Goal: Task Accomplishment & Management: Use online tool/utility

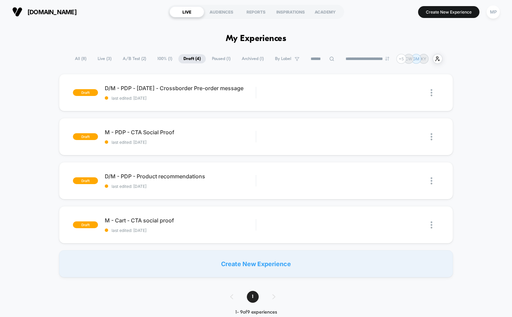
click at [137, 54] on div "**********" at bounding box center [256, 59] width 372 height 10
click at [130, 62] on span "A/B Test ( 2 )" at bounding box center [135, 58] width 34 height 9
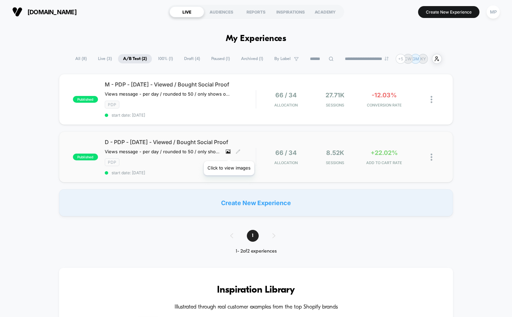
click at [229, 152] on icon at bounding box center [228, 151] width 5 height 5
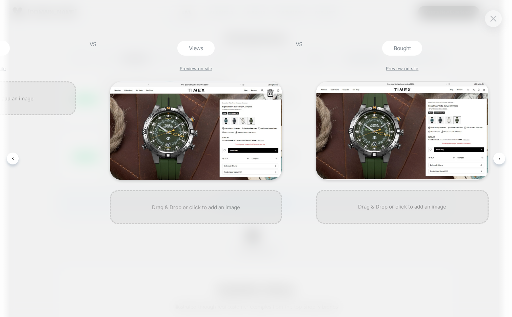
scroll to position [0, 124]
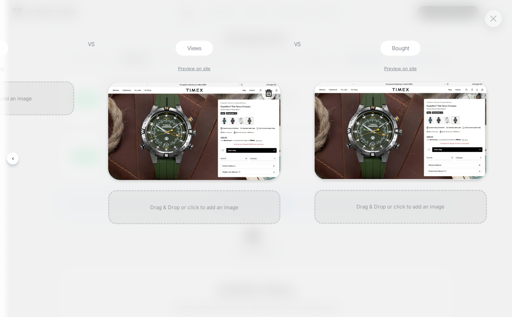
click at [229, 137] on img at bounding box center [194, 130] width 172 height 99
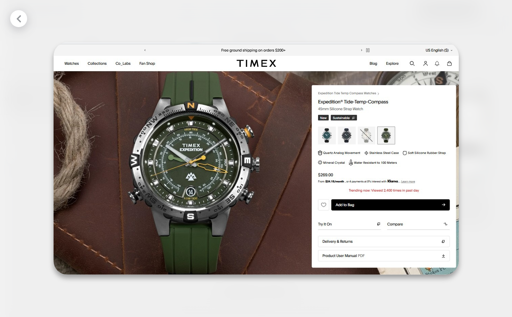
click at [382, 198] on img at bounding box center [256, 158] width 405 height 232
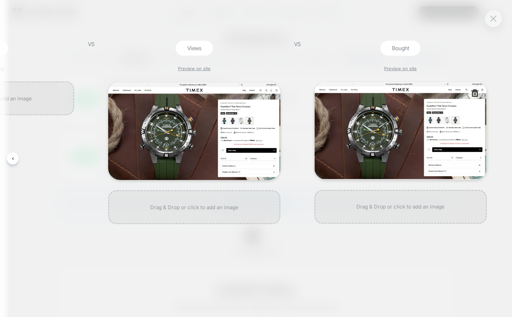
click at [437, 158] on img at bounding box center [400, 130] width 172 height 98
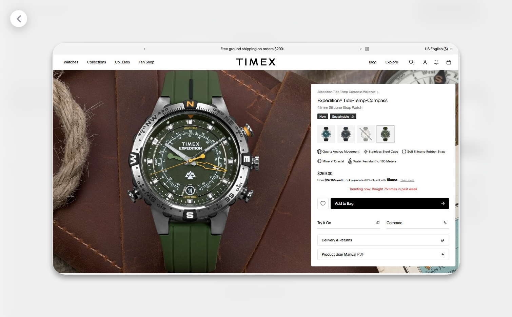
click at [437, 158] on img at bounding box center [255, 158] width 407 height 232
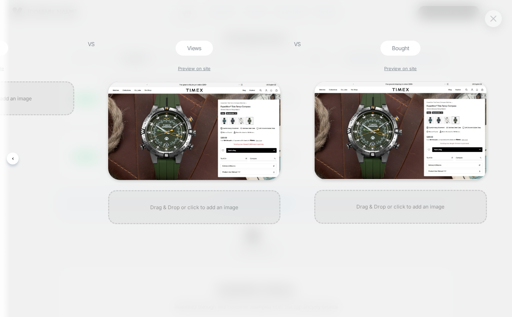
click at [493, 16] on img at bounding box center [493, 19] width 6 height 6
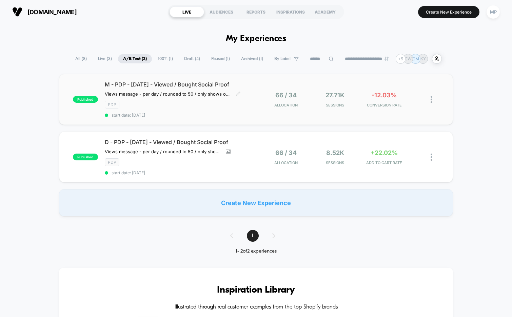
click at [184, 113] on span "start date: [DATE]" at bounding box center [180, 114] width 151 height 5
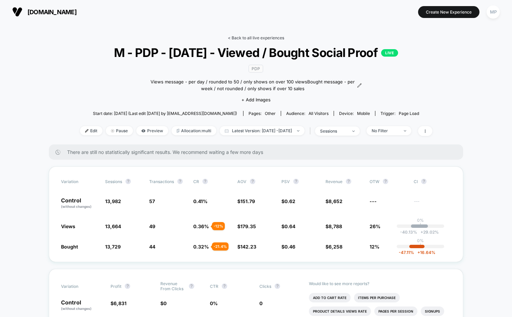
click at [248, 36] on link "< Back to all live experiences" at bounding box center [256, 37] width 56 height 5
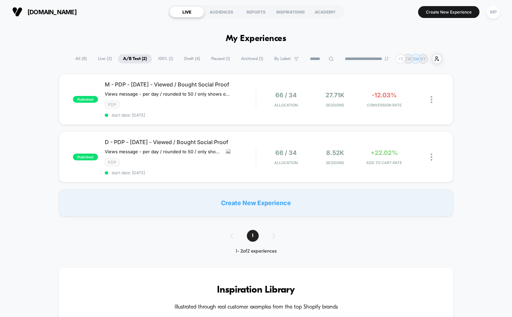
click at [160, 56] on span "100% ( 1 )" at bounding box center [165, 58] width 25 height 9
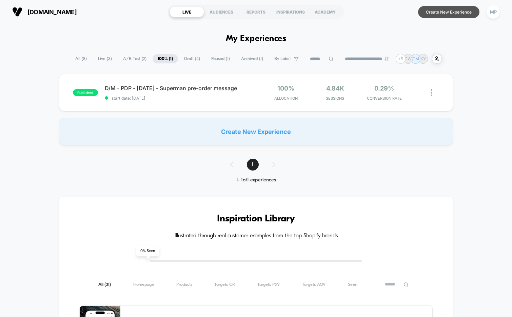
click at [426, 9] on button "Create New Experience" at bounding box center [448, 12] width 61 height 12
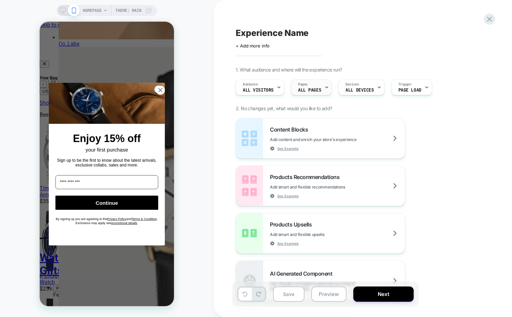
click at [310, 86] on div "Pages ALL PAGES" at bounding box center [309, 87] width 37 height 15
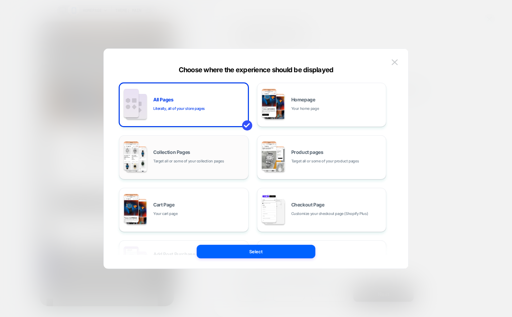
click at [233, 157] on div "Collection Pages Target all or some of your collection pages" at bounding box center [198, 157] width 91 height 15
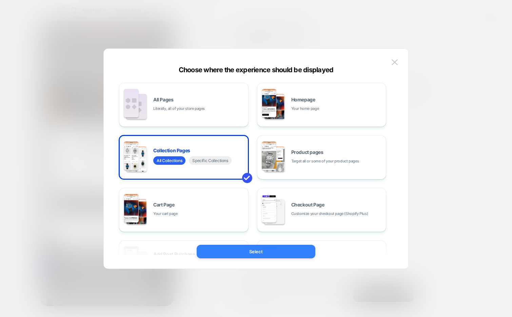
click at [222, 254] on button "Select" at bounding box center [255, 252] width 119 height 14
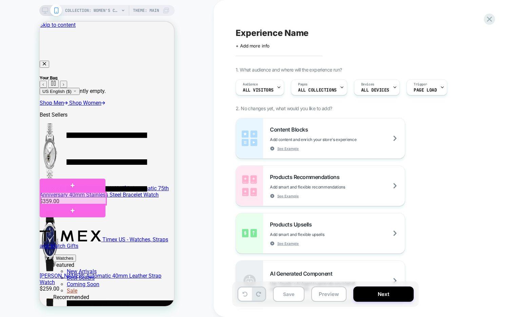
click at [63, 200] on div at bounding box center [73, 198] width 66 height 12
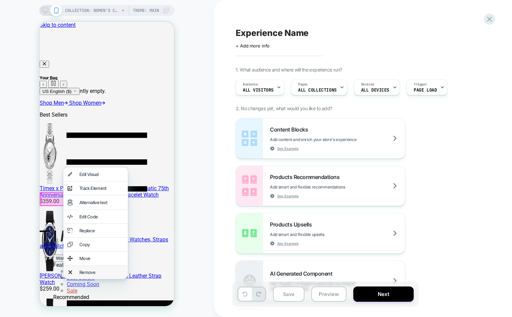
click at [89, 274] on div "Remove" at bounding box center [101, 271] width 44 height 5
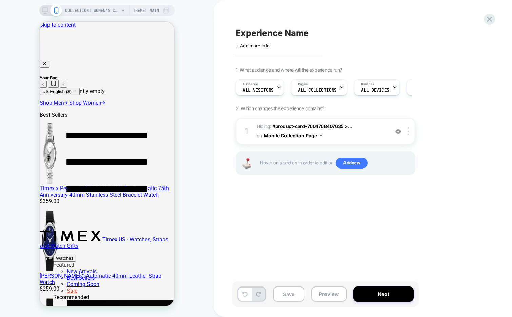
click at [395, 129] on img at bounding box center [398, 131] width 6 height 6
click at [408, 133] on img at bounding box center [407, 130] width 1 height 7
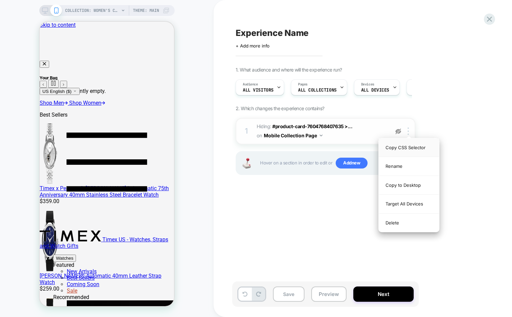
click at [409, 150] on div "Copy CSS Selector" at bounding box center [408, 147] width 60 height 19
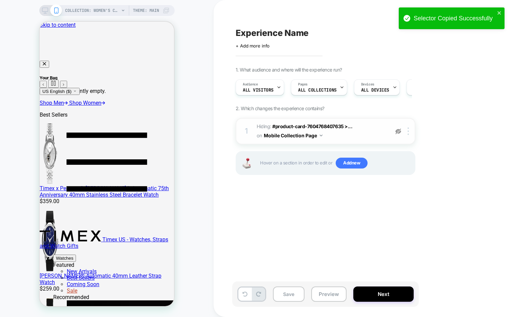
click at [338, 139] on span "Hiding : #product-card-7604768407635 >... #product-card-7604768407635 > .produc…" at bounding box center [320, 131] width 129 height 18
click at [350, 139] on span "Hiding : #product-card-7604768407635 >... #product-card-7604768407635 > .produc…" at bounding box center [320, 131] width 129 height 18
click at [395, 133] on img at bounding box center [398, 131] width 6 height 6
click at [337, 137] on span "Hiding : #product-card-7604768407635 >... #product-card-7604768407635 > .produc…" at bounding box center [320, 131] width 129 height 18
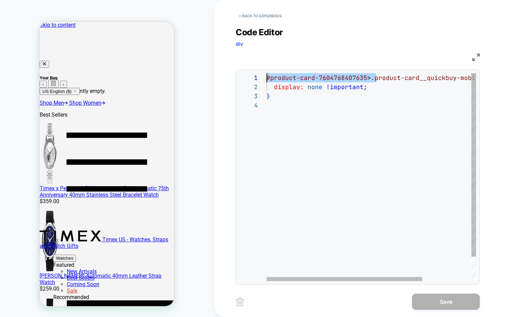
drag, startPoint x: 375, startPoint y: 80, endPoint x: 263, endPoint y: 80, distance: 111.8
click at [266, 80] on div "#product-card-7604768407635 > .product-card__quickbuy-mobile-wrapper { display:…" at bounding box center [403, 190] width 275 height 235
type textarea "**********"
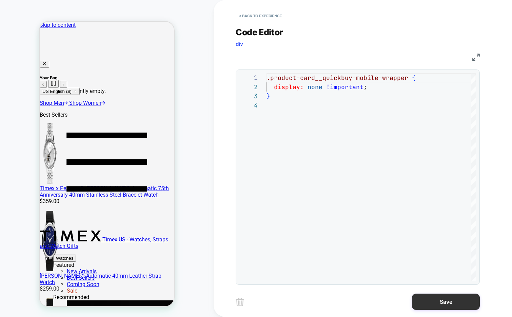
click at [423, 299] on button "Save" at bounding box center [446, 301] width 68 height 16
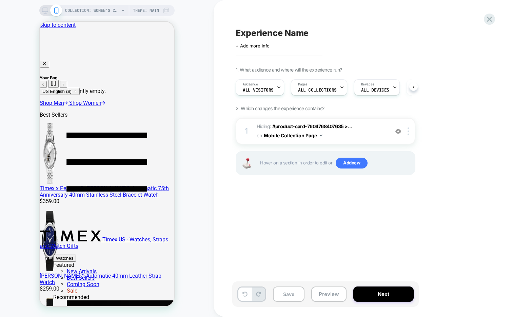
scroll to position [0, 0]
click at [354, 135] on span "Hiding : #product-card-7604768407635 >... #product-card-7604768407635 > .produc…" at bounding box center [320, 131] width 129 height 18
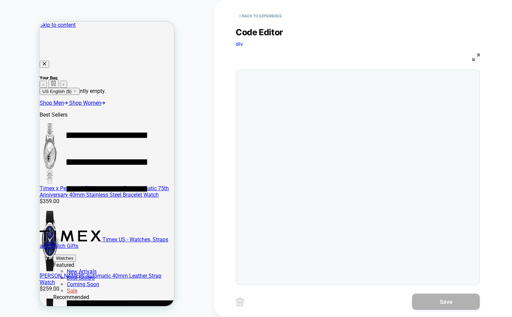
scroll to position [27, 0]
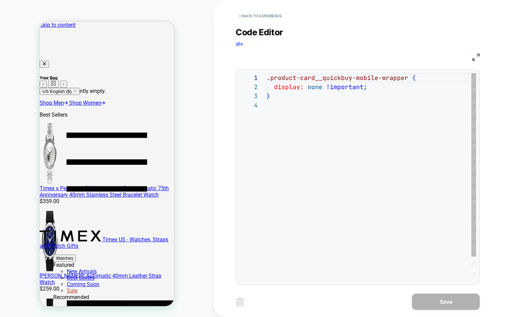
click at [323, 106] on div ".product-card__quickbuy-mobile-wrapper { display: none !important ; }" at bounding box center [370, 190] width 209 height 235
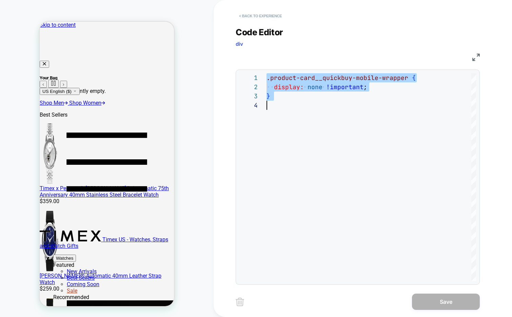
click at [273, 16] on button "< Back to experience" at bounding box center [259, 16] width 49 height 11
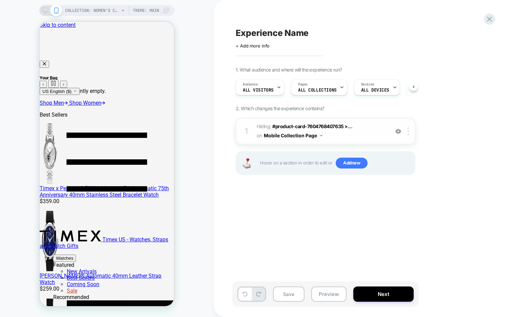
scroll to position [0, 0]
click at [399, 130] on img at bounding box center [398, 131] width 6 height 6
click at [357, 164] on span "Add new" at bounding box center [351, 163] width 32 height 11
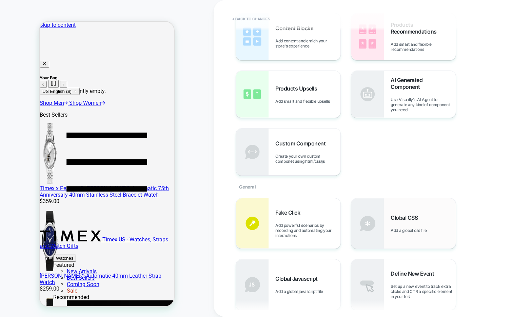
scroll to position [48, 0]
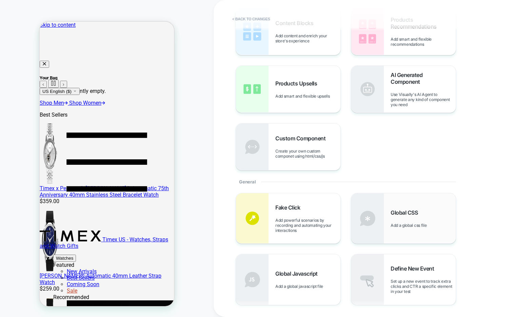
click at [395, 215] on span "Global CSS" at bounding box center [405, 212] width 30 height 7
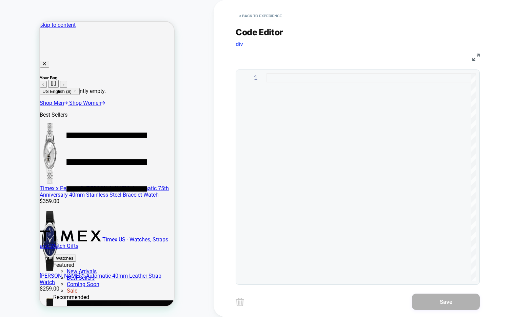
click at [347, 100] on div at bounding box center [370, 177] width 209 height 208
type textarea "**********"
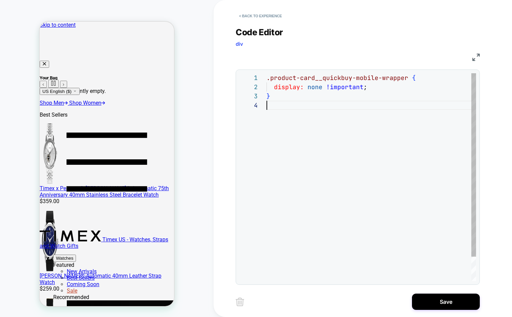
scroll to position [27, 0]
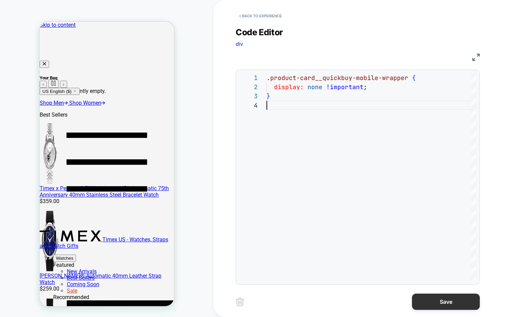
click at [441, 305] on button "Save" at bounding box center [446, 301] width 68 height 16
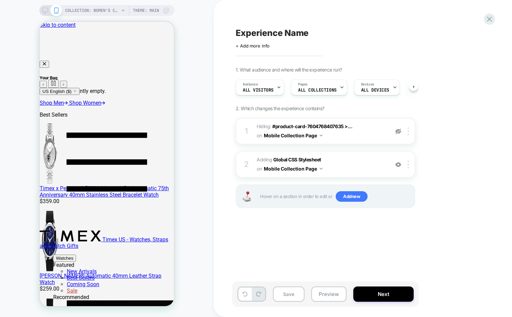
scroll to position [0, 0]
click at [408, 133] on img at bounding box center [407, 130] width 1 height 7
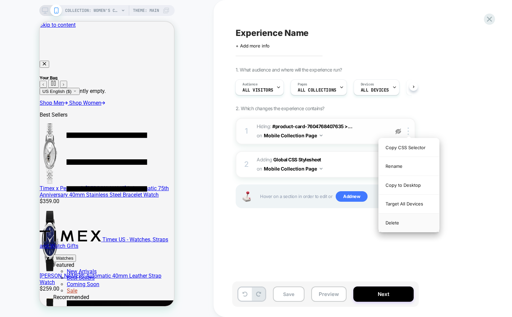
click at [389, 225] on div "Delete" at bounding box center [408, 222] width 60 height 18
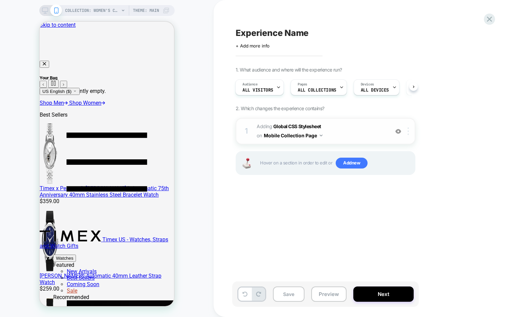
click at [408, 130] on img at bounding box center [407, 130] width 1 height 7
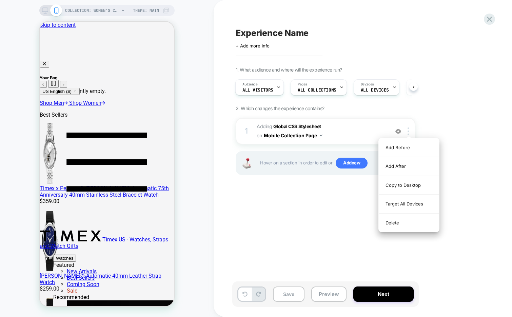
click at [302, 190] on div "1 Adding Global CSS Stylesheet on Mobile Collection Page Add Before Add After C…" at bounding box center [325, 155] width 180 height 74
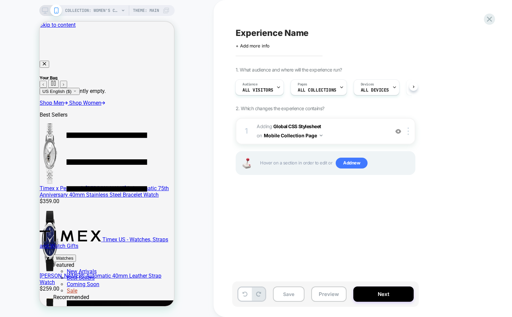
click at [44, 9] on icon at bounding box center [45, 10] width 6 height 6
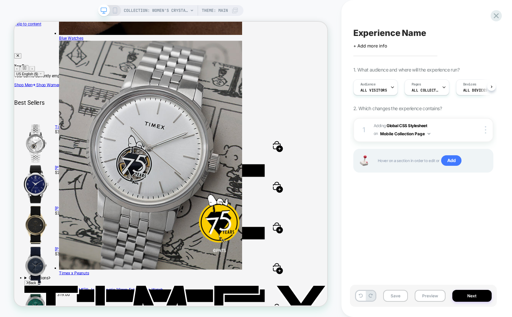
scroll to position [0, 0]
click at [484, 128] on div at bounding box center [486, 129] width 13 height 7
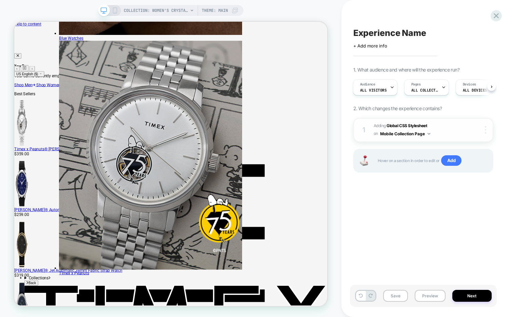
click at [486, 129] on div at bounding box center [486, 129] width 13 height 7
click at [446, 129] on div "Target All Devices" at bounding box center [445, 129] width 60 height 19
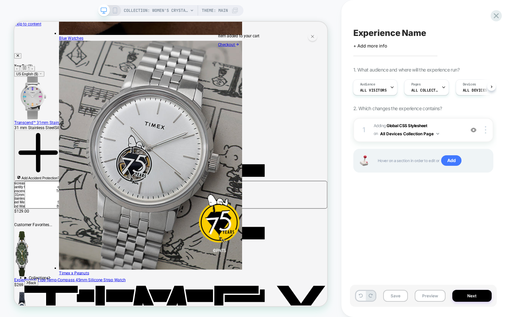
click at [358, 293] on button at bounding box center [360, 296] width 9 height 10
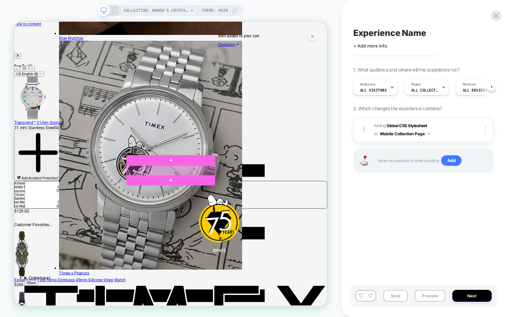
click at [217, 219] on div at bounding box center [223, 220] width 118 height 14
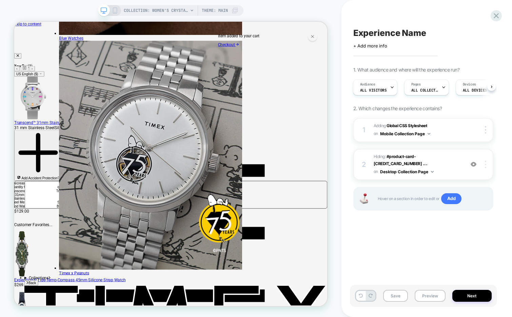
click at [486, 161] on div at bounding box center [486, 164] width 13 height 7
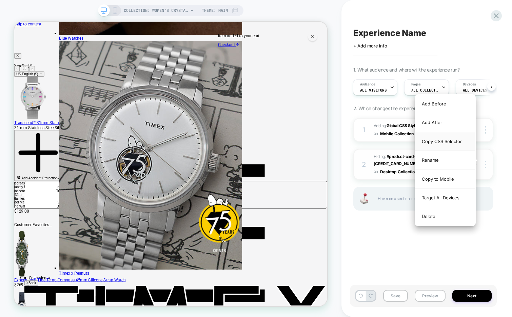
click at [451, 143] on div "Copy CSS Selector" at bounding box center [445, 141] width 60 height 19
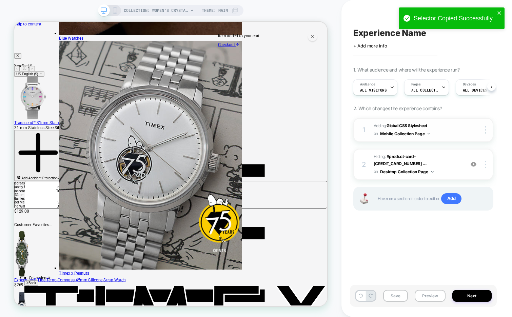
click at [398, 136] on button "Mobile Collection Page" at bounding box center [405, 133] width 50 height 8
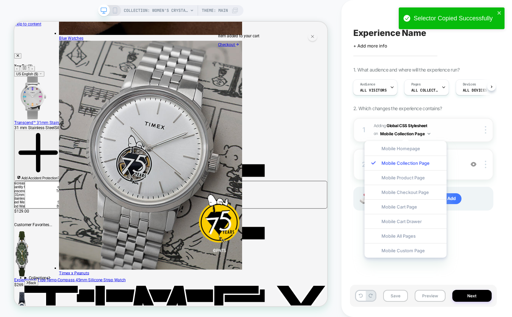
click at [452, 122] on span "Adding Global CSS Stylesheet on Mobile Collection Page" at bounding box center [416, 130] width 87 height 16
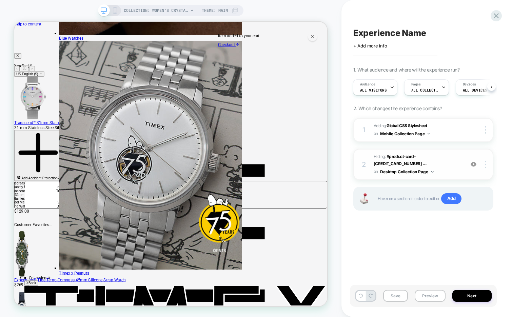
click at [474, 162] on img at bounding box center [473, 164] width 6 height 6
click at [486, 128] on div at bounding box center [486, 129] width 13 height 7
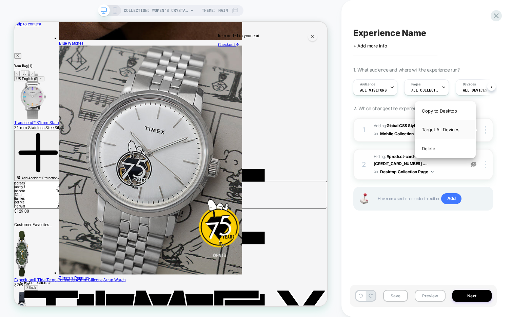
click at [452, 130] on div "Target All Devices" at bounding box center [445, 129] width 60 height 19
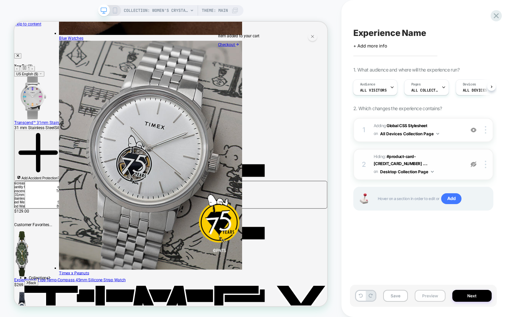
click at [424, 291] on button "Preview" at bounding box center [429, 296] width 31 height 12
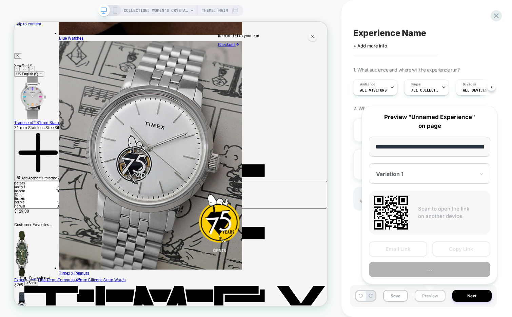
scroll to position [0, 92]
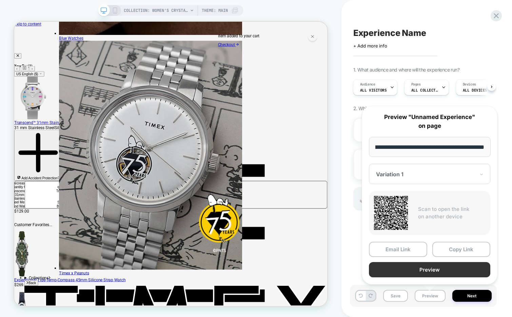
click at [404, 268] on button "Preview" at bounding box center [429, 269] width 121 height 15
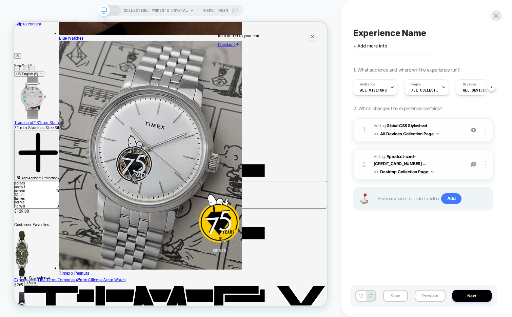
click at [486, 129] on div at bounding box center [486, 129] width 13 height 7
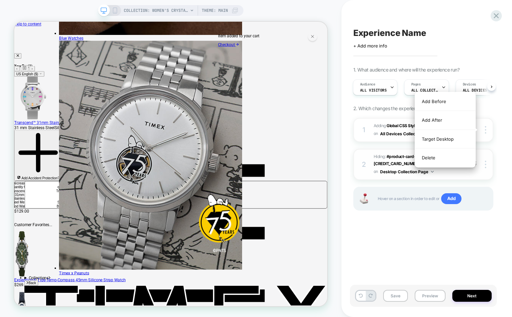
click at [408, 246] on div "Experience Name Click to edit experience details + Add more info 1. What audien…" at bounding box center [423, 158] width 147 height 303
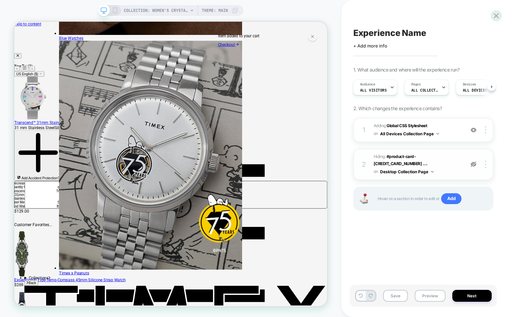
click at [362, 296] on icon at bounding box center [360, 295] width 4 height 4
click at [485, 162] on img at bounding box center [484, 164] width 1 height 7
click at [383, 223] on div "Experience Name Click to edit experience details + Add more info 1. What audien…" at bounding box center [423, 158] width 147 height 303
click at [484, 161] on img at bounding box center [484, 164] width 1 height 7
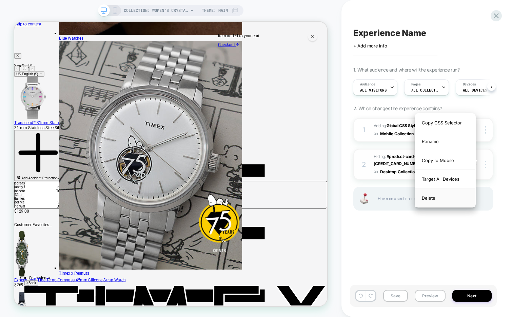
click at [448, 198] on div "Delete" at bounding box center [445, 198] width 60 height 18
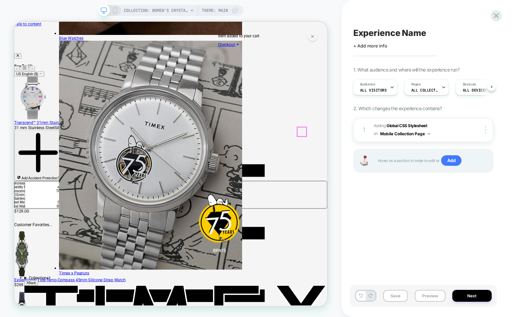
click at [399, 167] on div at bounding box center [397, 168] width 12 height 12
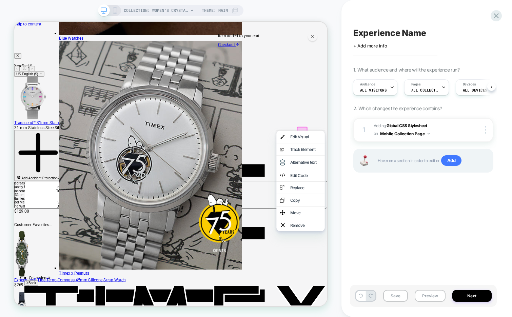
click at [354, 176] on div "1 Adding Global CSS Stylesheet on Mobile Collection Page Copy to Desktop Target…" at bounding box center [423, 153] width 140 height 71
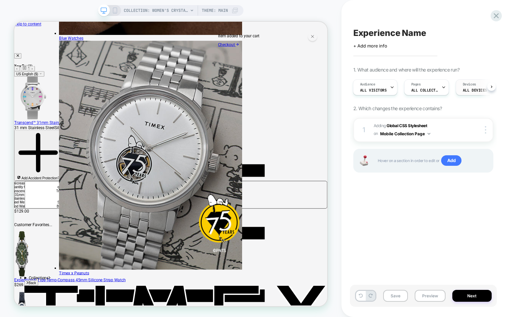
click at [462, 88] on span "ALL DEVICES" at bounding box center [474, 90] width 24 height 5
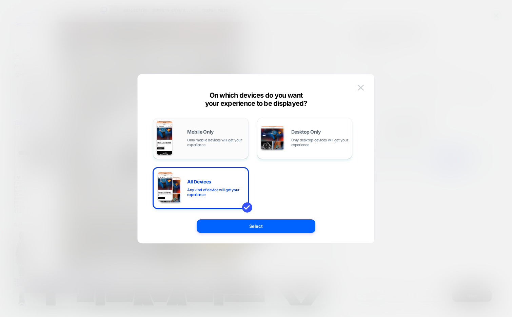
click at [212, 143] on span "Only mobile devices will get your experience" at bounding box center [216, 142] width 58 height 9
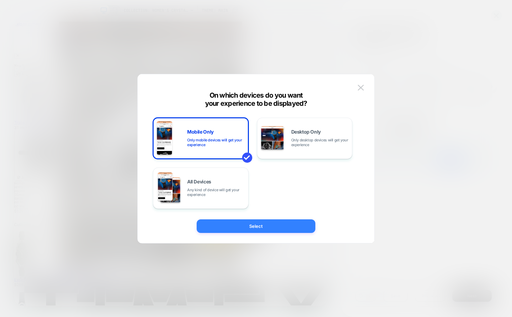
click at [214, 224] on button "Select" at bounding box center [255, 226] width 119 height 14
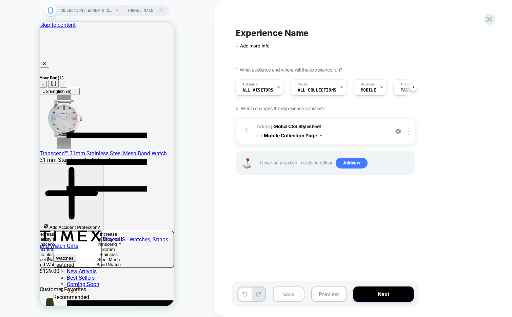
click at [290, 295] on button "Save" at bounding box center [289, 293] width 32 height 15
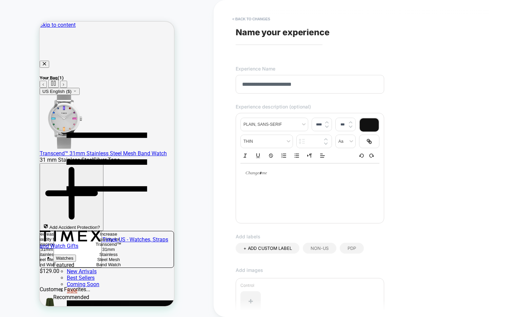
type input "**********"
click at [267, 178] on div at bounding box center [309, 173] width 139 height 20
type input "****"
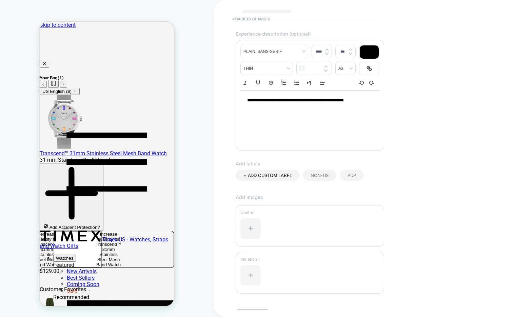
scroll to position [115, 0]
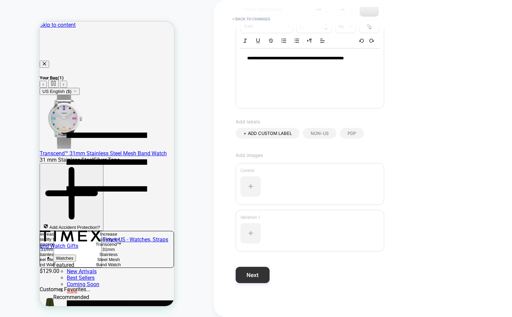
click at [252, 278] on button "Next" at bounding box center [252, 275] width 34 height 16
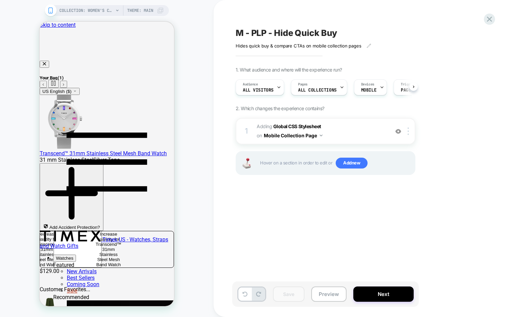
scroll to position [0, 0]
click at [286, 38] on span "M - PLP - Hide Quick Buy" at bounding box center [285, 33] width 101 height 10
click at [286, 38] on textarea "**********" at bounding box center [308, 33] width 146 height 10
click at [314, 294] on button "Preview" at bounding box center [328, 293] width 35 height 15
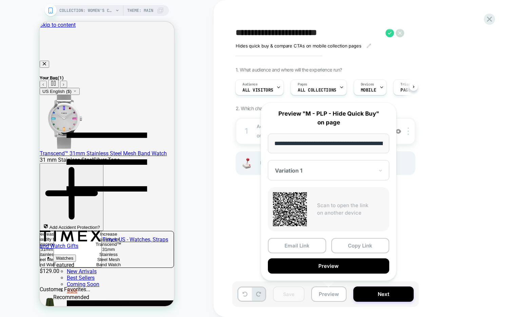
scroll to position [0, 92]
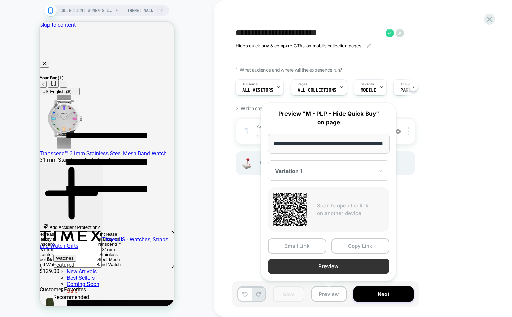
click at [309, 266] on button "Preview" at bounding box center [328, 265] width 121 height 15
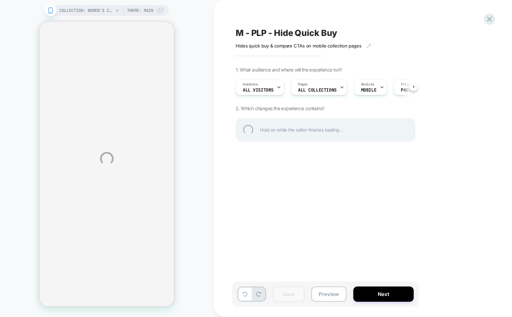
click at [486, 16] on div at bounding box center [488, 19] width 11 height 11
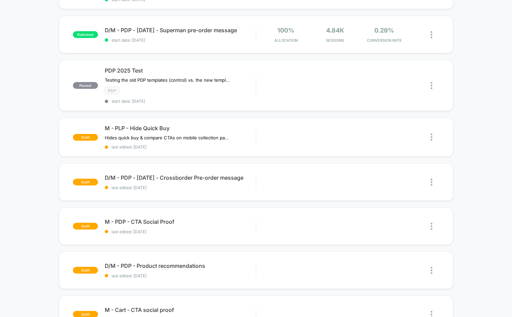
scroll to position [174, 0]
click at [187, 87] on div "PDP" at bounding box center [180, 90] width 151 height 8
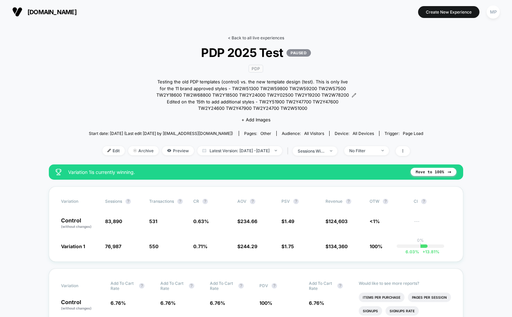
click at [234, 36] on link "< Back to all live experiences" at bounding box center [256, 37] width 56 height 5
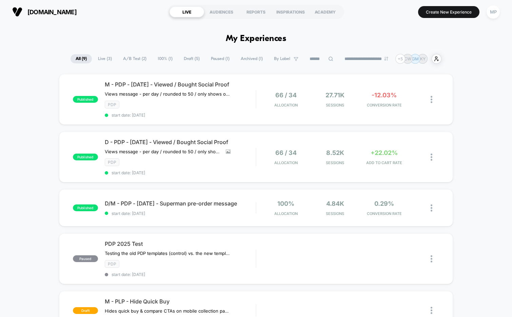
click at [130, 78] on div "published M - PDP - Sept25 - Viewed / Bought Social Proof Views message - per d…" at bounding box center [256, 99] width 394 height 51
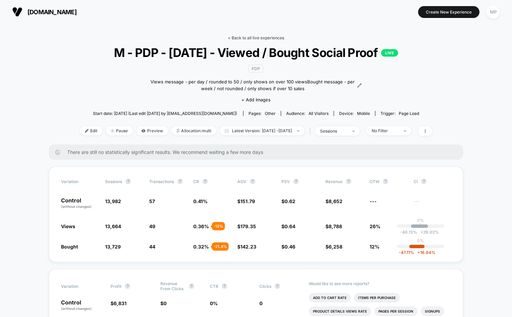
click at [259, 36] on link "< Back to all live experiences" at bounding box center [256, 37] width 56 height 5
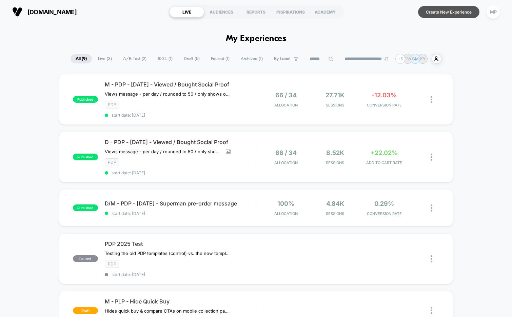
click at [436, 15] on button "Create New Experience" at bounding box center [448, 12] width 61 height 12
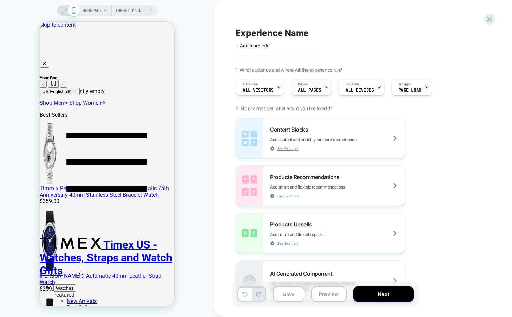
click at [315, 90] on span "ALL PAGES" at bounding box center [309, 90] width 23 height 5
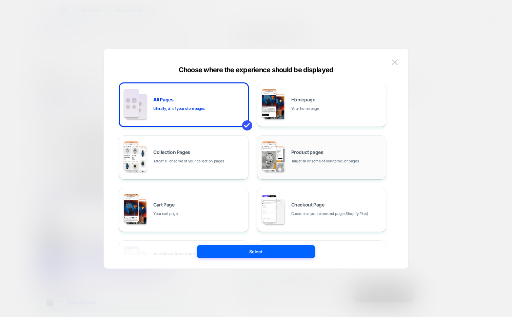
click at [334, 152] on div "Product pages Target all or some of your product pages" at bounding box center [336, 157] width 91 height 15
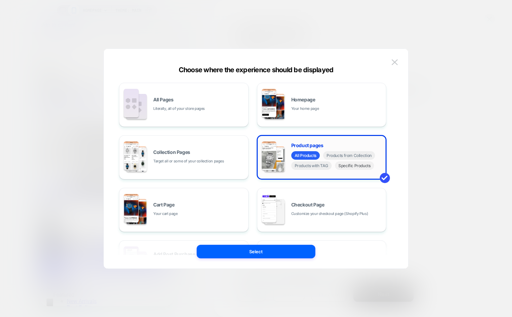
click at [350, 167] on span "Specific Products" at bounding box center [354, 165] width 39 height 8
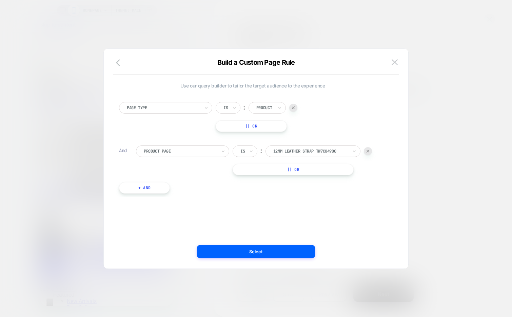
click at [203, 151] on div at bounding box center [180, 151] width 73 height 6
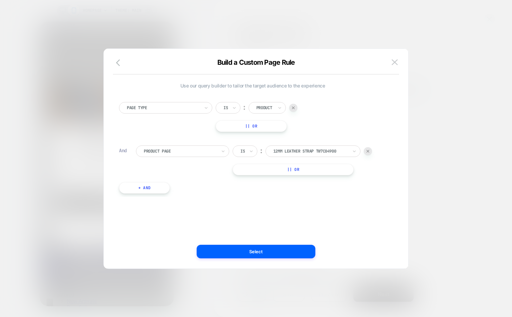
click at [179, 150] on div at bounding box center [180, 151] width 73 height 6
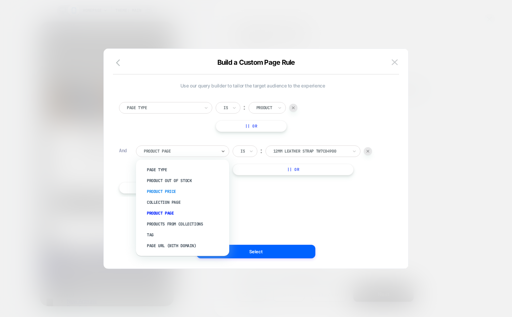
click at [167, 188] on div "Product Price" at bounding box center [186, 191] width 86 height 11
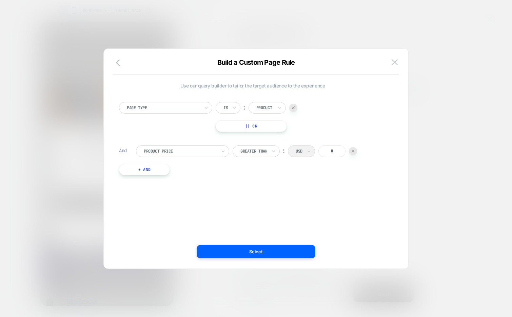
click at [323, 152] on input "*" at bounding box center [331, 151] width 27 height 12
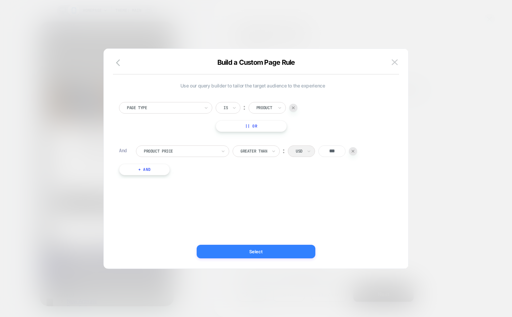
type input "***"
click at [269, 254] on button "Select" at bounding box center [255, 252] width 119 height 14
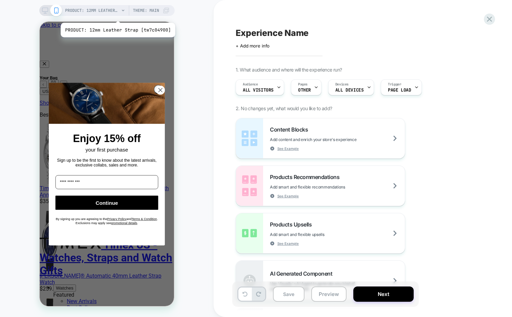
click at [113, 10] on span "PRODUCT: 12mm Leather Strap [tw7c04900]" at bounding box center [92, 10] width 54 height 11
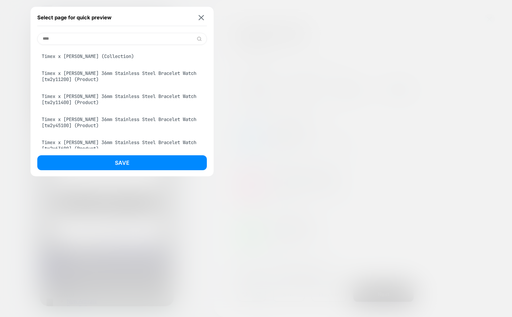
type input "****"
click at [163, 74] on div "Timex x Jacquie Aiche 36mm Stainless Steel Bracelet Watch [tw2y11200] (Product)" at bounding box center [121, 76] width 169 height 19
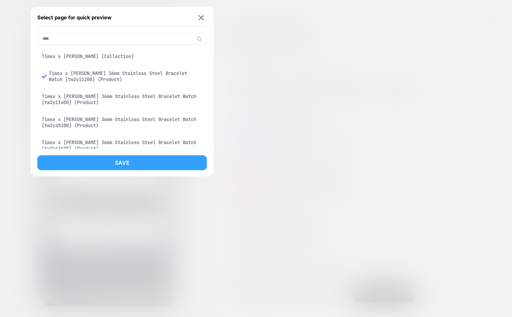
click at [114, 164] on button "Save" at bounding box center [121, 162] width 169 height 15
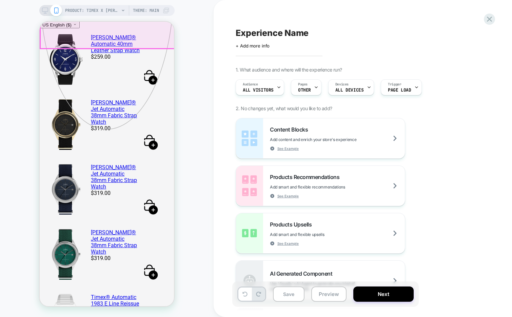
scroll to position [179, 0]
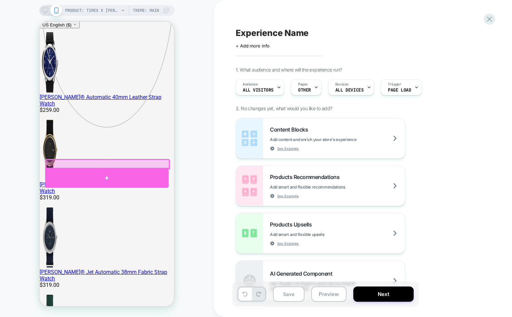
click at [80, 172] on div at bounding box center [106, 178] width 123 height 20
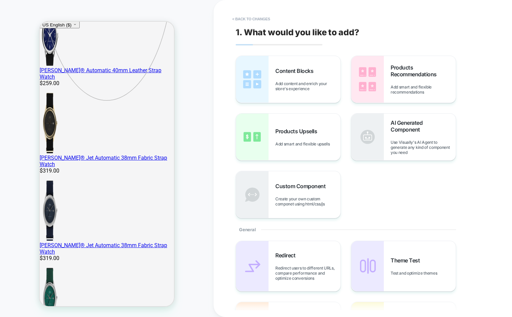
scroll to position [208, 0]
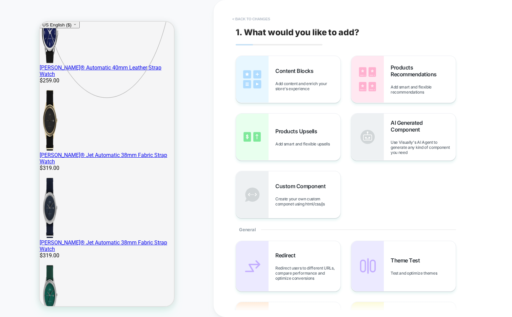
click at [251, 15] on button "< Back to changes" at bounding box center [251, 19] width 45 height 11
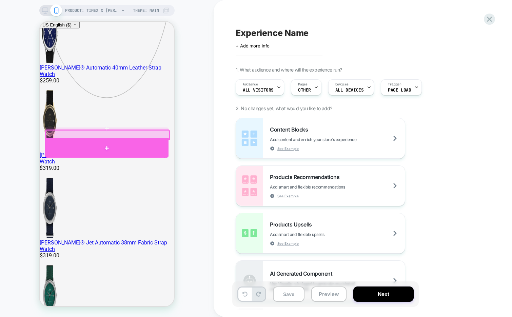
click at [68, 142] on div at bounding box center [106, 147] width 123 height 19
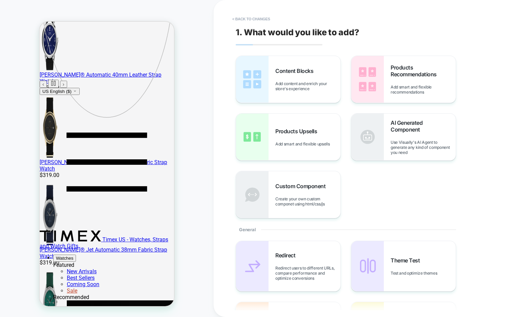
scroll to position [186, 0]
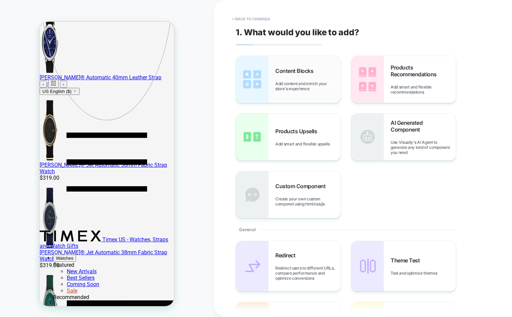
click at [258, 67] on img at bounding box center [252, 79] width 33 height 47
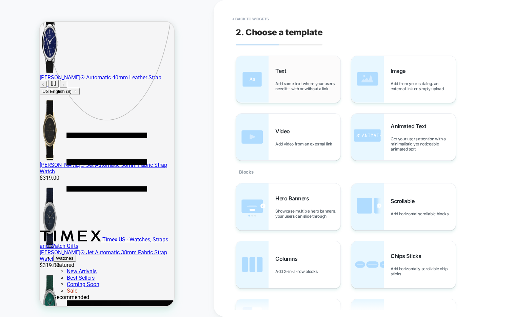
click at [289, 72] on span "Text" at bounding box center [282, 70] width 14 height 7
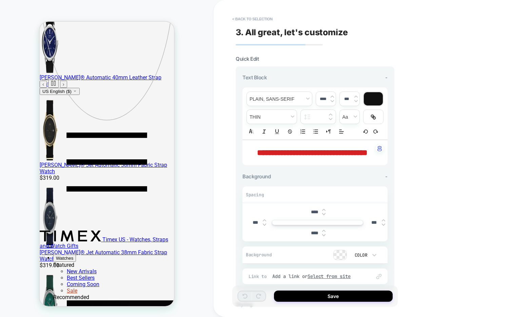
scroll to position [187, 0]
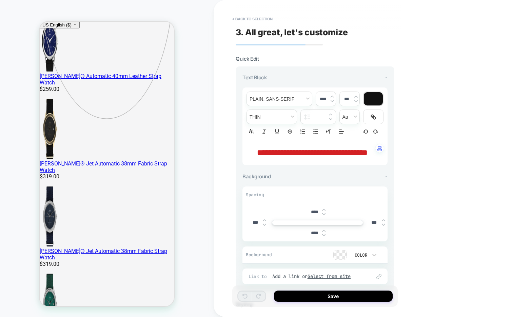
click at [292, 149] on span "**********" at bounding box center [312, 152] width 110 height 8
type input "****"
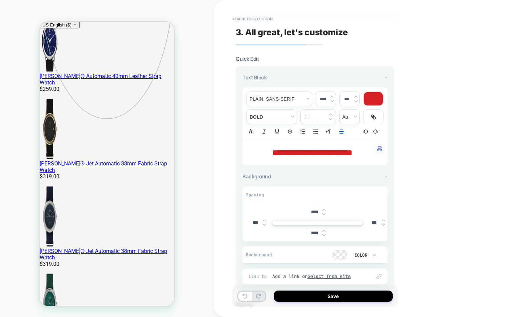
click at [326, 152] on span "**********" at bounding box center [312, 152] width 80 height 8
click at [320, 98] on input "****" at bounding box center [323, 98] width 14 height 5
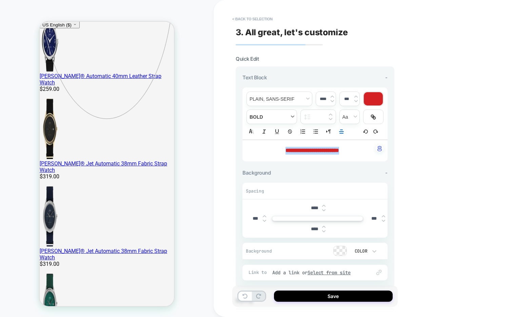
click at [275, 113] on span "fontWeight" at bounding box center [272, 117] width 50 height 14
click at [268, 169] on span "fontWeight" at bounding box center [271, 166] width 41 height 12
click at [332, 100] on img at bounding box center [331, 101] width 3 height 3
type input "****"
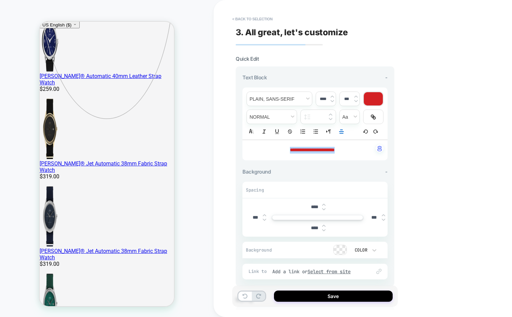
click at [373, 99] on div at bounding box center [372, 98] width 19 height 13
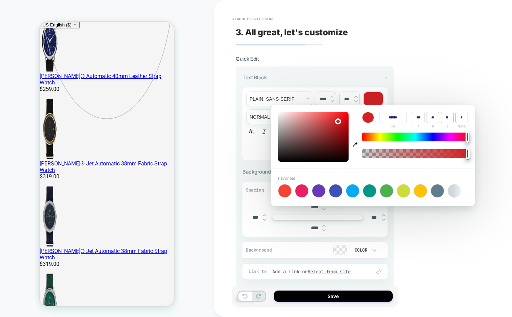
click at [388, 118] on input "******" at bounding box center [393, 117] width 28 height 11
type input "******"
type input "*"
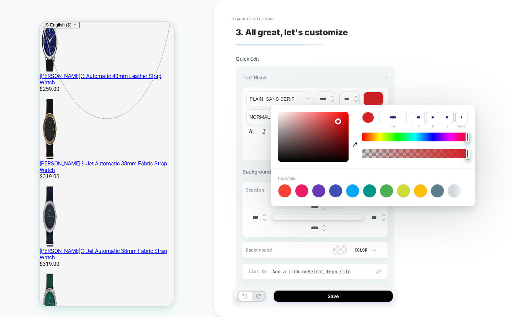
type input "*"
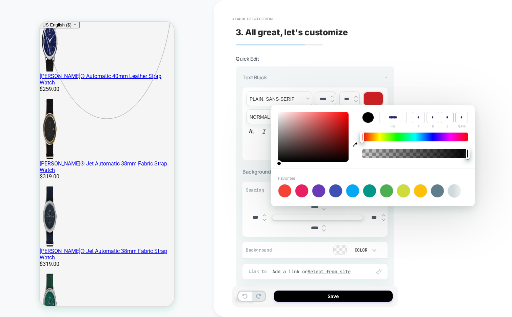
type input "******"
click at [470, 53] on div "**********" at bounding box center [362, 158] width 298 height 317
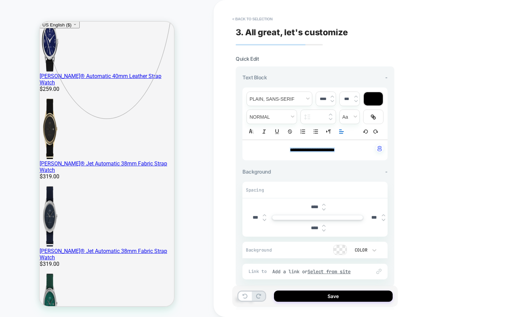
click at [340, 133] on line "Align" at bounding box center [340, 133] width 3 height 0
click at [341, 141] on icon "Align" at bounding box center [340, 140] width 5 height 5
click at [264, 219] on img at bounding box center [264, 219] width 3 height 3
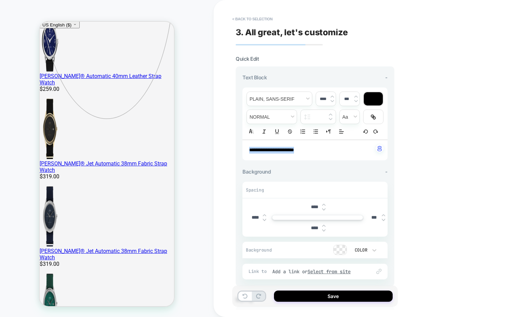
click at [264, 219] on img at bounding box center [264, 219] width 3 height 3
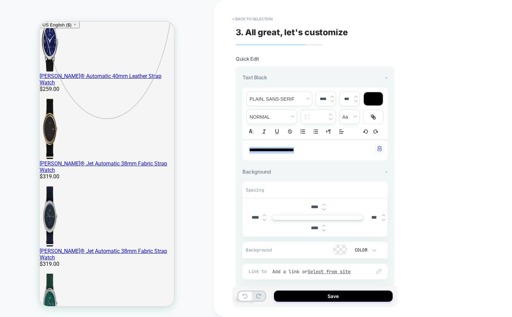
click at [264, 219] on img at bounding box center [264, 219] width 3 height 3
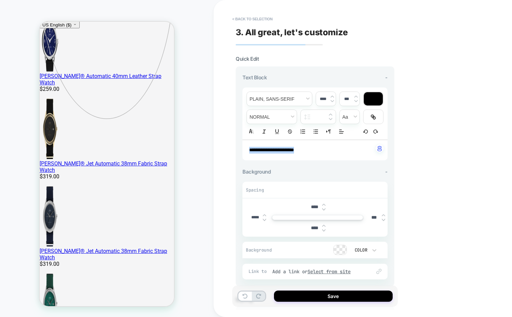
click at [264, 219] on img at bounding box center [264, 219] width 3 height 3
type input "*****"
click at [311, 205] on input "****" at bounding box center [314, 207] width 15 height 6
type input "***"
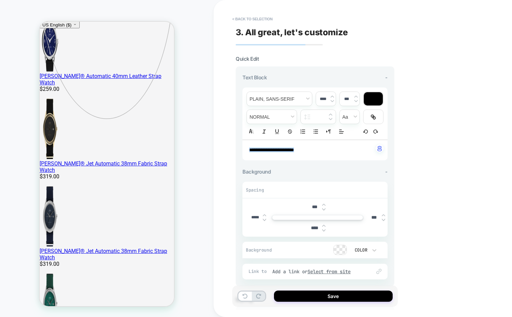
click at [314, 227] on input "****" at bounding box center [314, 228] width 15 height 6
type input "***"
click at [308, 205] on input "***" at bounding box center [314, 207] width 15 height 6
type input "****"
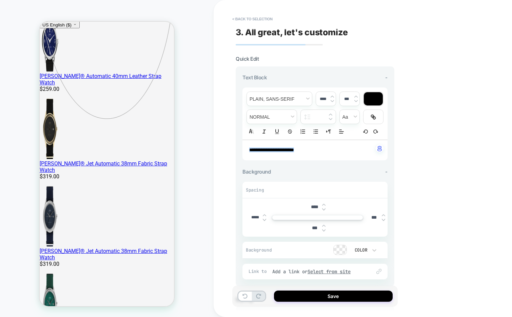
click at [309, 227] on input "***" at bounding box center [314, 228] width 15 height 6
type input "****"
click at [332, 100] on img at bounding box center [331, 101] width 3 height 3
type input "****"
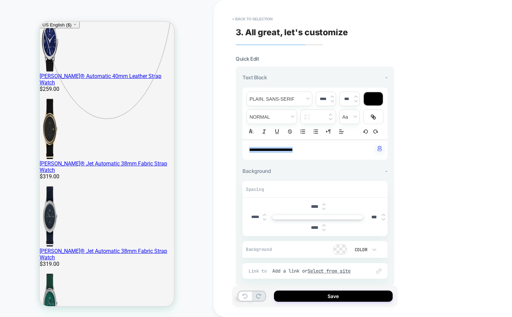
click at [322, 203] on img at bounding box center [323, 204] width 3 height 3
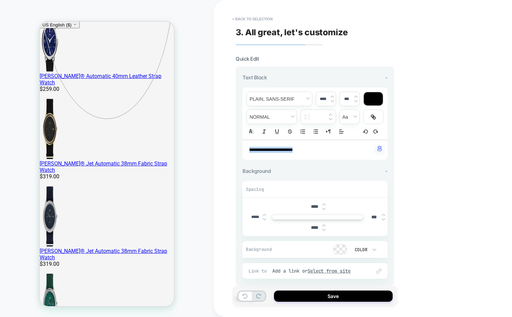
type input "****"
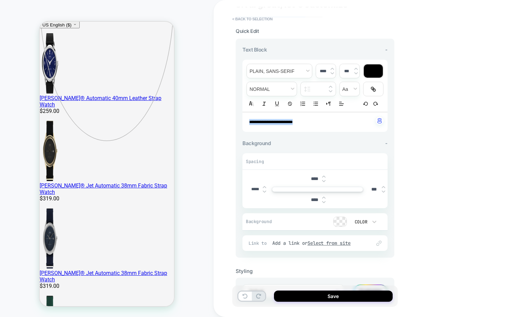
scroll to position [29, 0]
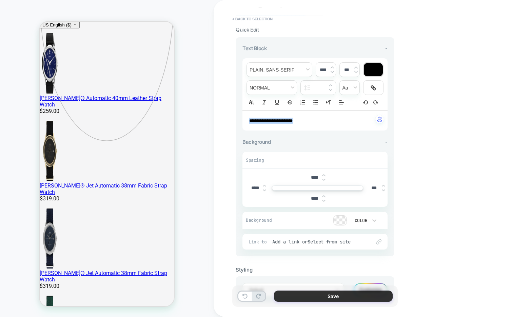
click at [284, 295] on button "Save" at bounding box center [333, 295] width 119 height 11
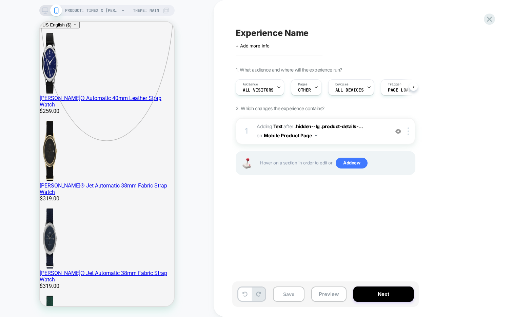
scroll to position [0, 0]
click at [353, 87] on div "Devices ALL DEVICES" at bounding box center [349, 87] width 42 height 15
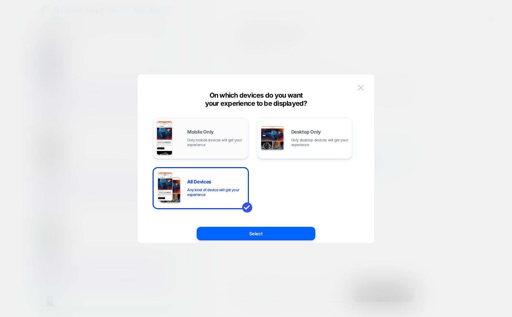
click at [189, 141] on span "Only mobile devices will get your experience" at bounding box center [216, 142] width 58 height 9
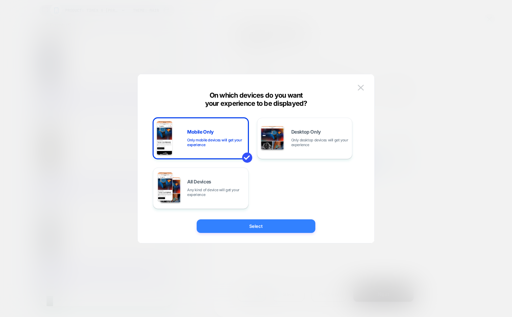
click at [215, 224] on button "Select" at bounding box center [255, 226] width 119 height 14
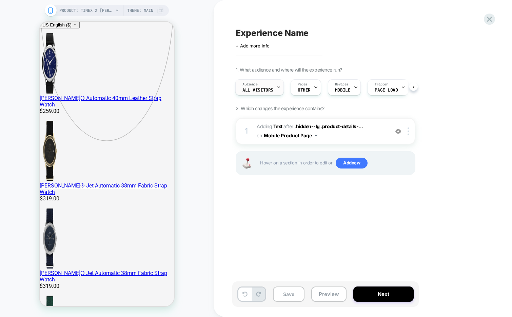
click at [274, 90] on div "Audience All Visitors" at bounding box center [257, 87] width 44 height 15
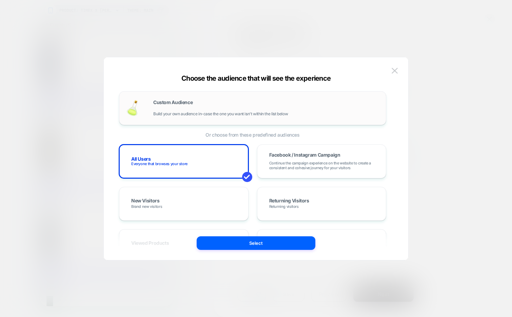
click at [226, 106] on div "Custom Audience Build your own audience in-case the one you want isn't within t…" at bounding box center [266, 108] width 226 height 16
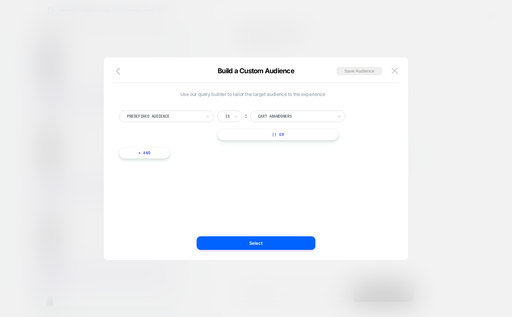
click at [186, 124] on div "Predefined Audience Is ︰ Cart Abandoners || Or" at bounding box center [252, 125] width 267 height 30
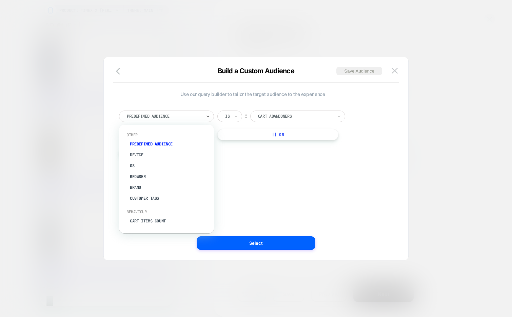
click at [186, 118] on div at bounding box center [164, 116] width 75 height 6
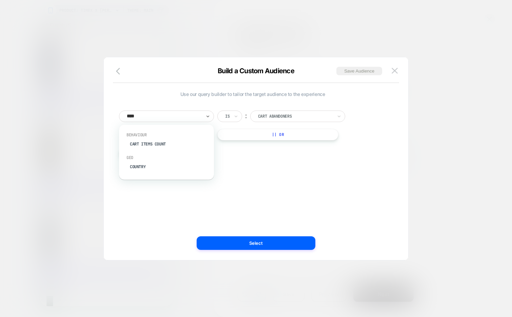
type input "*****"
click at [151, 164] on div "Country" at bounding box center [170, 166] width 88 height 11
click at [276, 116] on div at bounding box center [295, 116] width 75 height 6
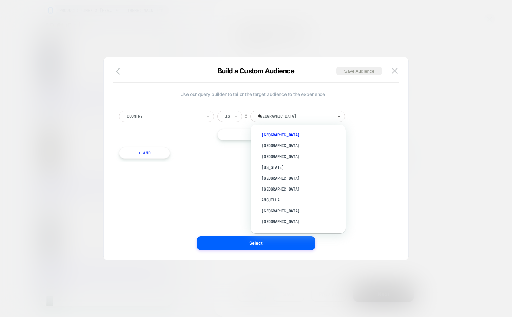
type input "***"
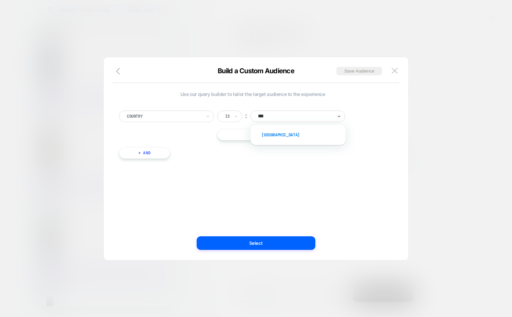
click at [273, 133] on div "USA" at bounding box center [301, 134] width 88 height 11
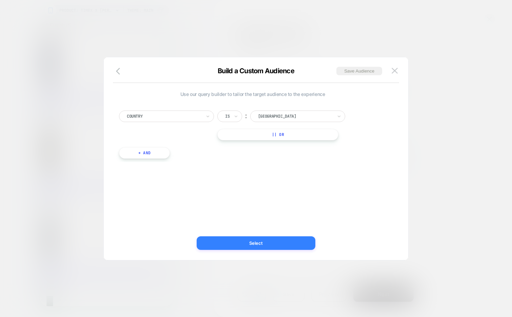
click at [245, 239] on button "Select" at bounding box center [255, 243] width 119 height 14
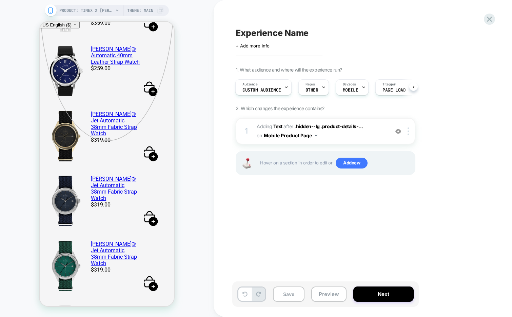
scroll to position [0, 1]
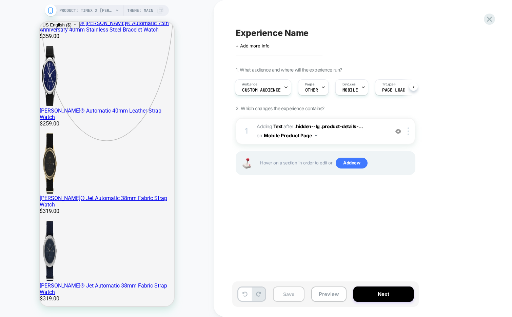
click at [281, 290] on button "Save" at bounding box center [289, 293] width 32 height 15
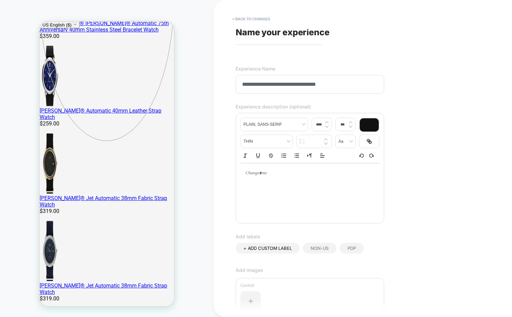
type input "**********"
click at [264, 173] on p at bounding box center [307, 173] width 120 height 6
type input "****"
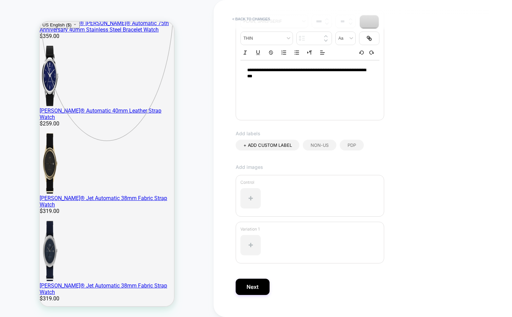
scroll to position [107, 0]
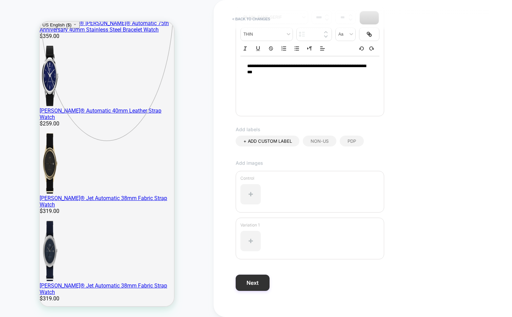
click at [256, 284] on button "Next" at bounding box center [252, 282] width 34 height 16
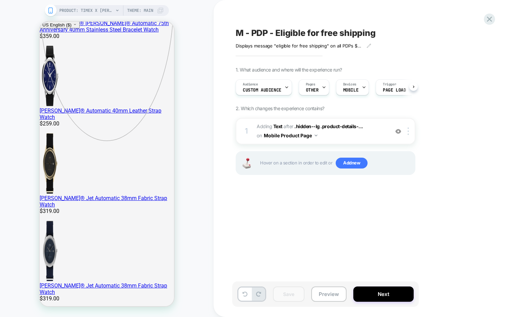
scroll to position [0, 0]
click at [320, 293] on button "Preview" at bounding box center [328, 293] width 35 height 15
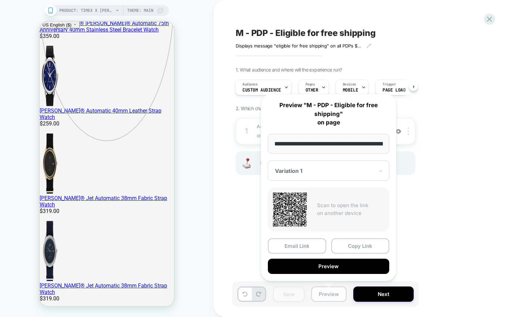
scroll to position [0, 210]
click at [317, 266] on button "Preview" at bounding box center [328, 266] width 121 height 15
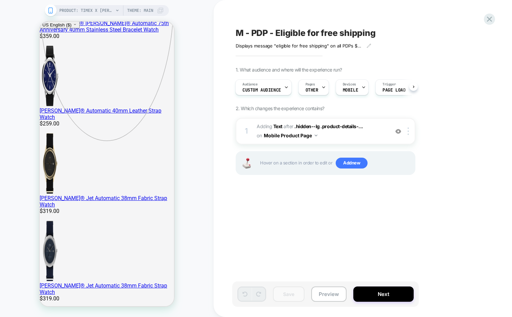
click at [303, 30] on span "M - PDP - Eligible for free shipping" at bounding box center [305, 33] width 140 height 10
click at [303, 30] on textarea "**********" at bounding box center [343, 33] width 217 height 10
click at [277, 220] on div "Displays message "eligible for free shipping" on all PDPs $200+ (US only) Click…" at bounding box center [359, 158] width 254 height 303
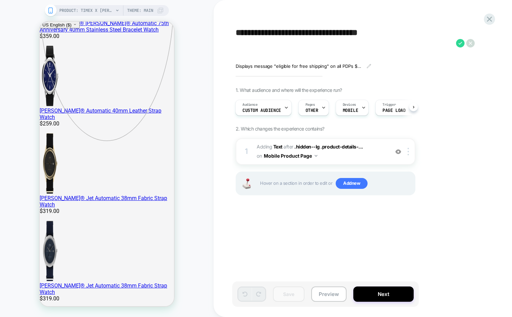
type textarea "**********"
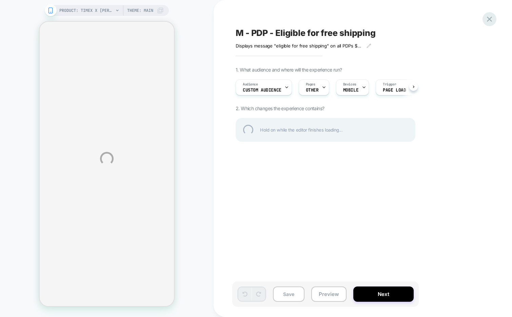
click at [483, 19] on div "PRODUCT: Timex x [PERSON_NAME] 36mm Stainless Steel Bracelet Watch [tw2y11200] …" at bounding box center [256, 158] width 512 height 317
click at [483, 19] on div at bounding box center [489, 19] width 14 height 14
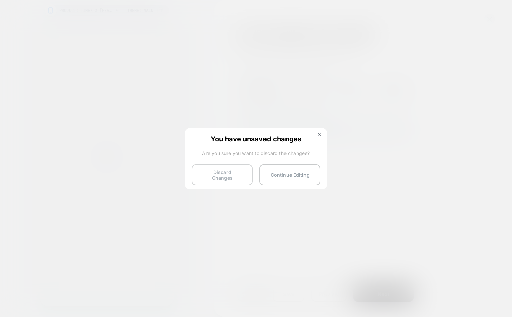
click at [200, 178] on button "Discard Changes" at bounding box center [221, 174] width 61 height 21
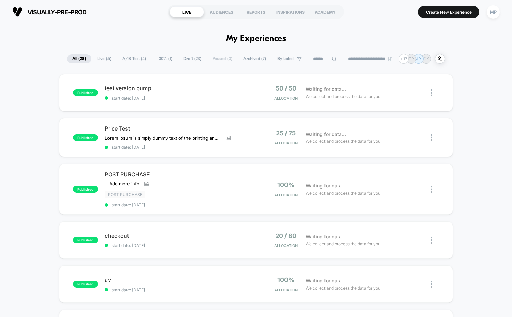
click at [487, 17] on button "MP" at bounding box center [492, 12] width 17 height 14
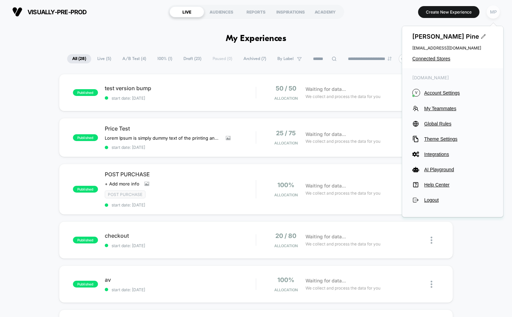
click at [489, 16] on div "MP" at bounding box center [492, 11] width 13 height 13
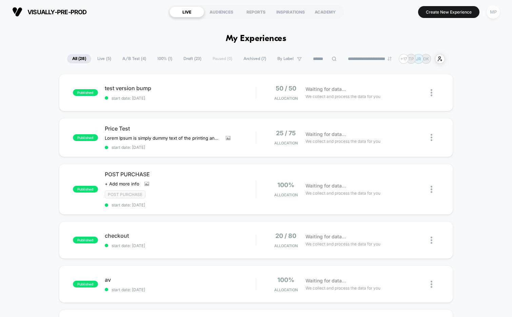
click at [489, 16] on div "MP" at bounding box center [492, 11] width 13 height 13
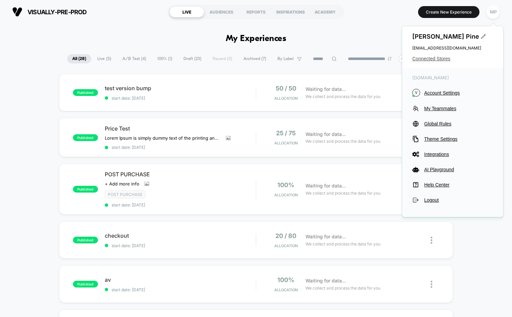
click at [428, 59] on span "Connected Stores" at bounding box center [452, 58] width 81 height 5
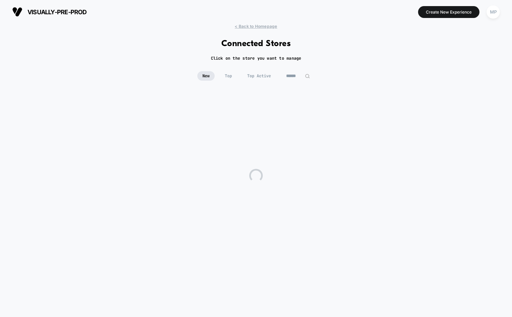
click at [287, 72] on input at bounding box center [298, 75] width 34 height 9
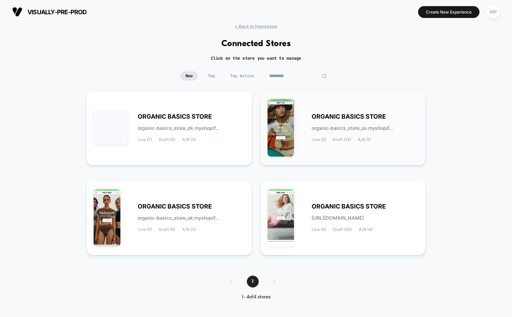
type input "*********"
click at [342, 116] on span "ORGANIC BASICS STORE" at bounding box center [348, 116] width 74 height 5
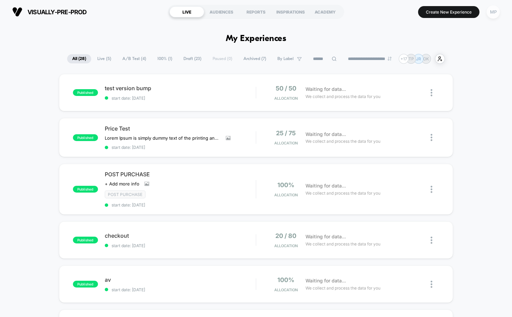
click at [495, 8] on div "MP" at bounding box center [492, 11] width 13 height 13
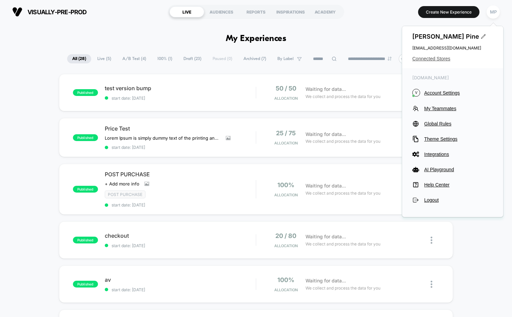
click at [439, 59] on span "Connected Stores" at bounding box center [452, 58] width 81 height 5
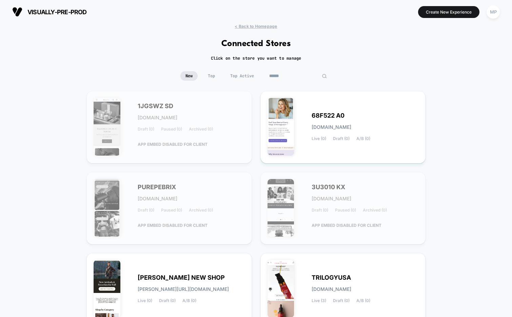
click at [298, 76] on input at bounding box center [298, 75] width 68 height 9
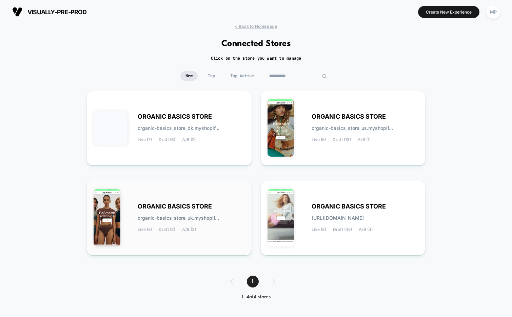
type input "**********"
click at [177, 211] on div "ORGANIC BASICS STORE organic-basics_store_uk.myshopif... Live (5) Draft (8) A/B…" at bounding box center [191, 218] width 107 height 28
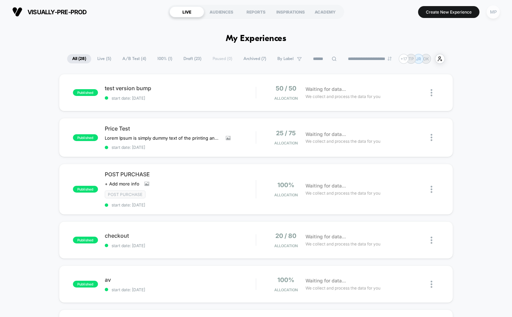
click at [491, 16] on div "MP" at bounding box center [492, 11] width 13 height 13
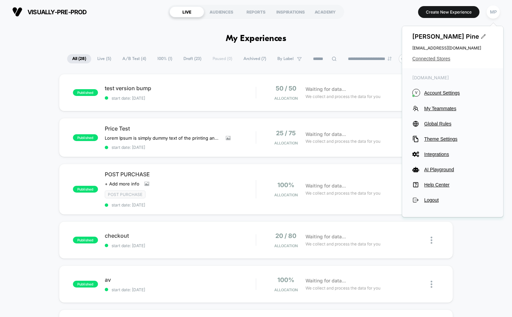
click at [426, 57] on span "Connected Stores" at bounding box center [452, 58] width 81 height 5
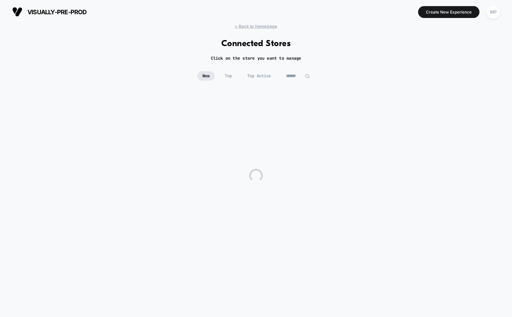
click at [294, 72] on input at bounding box center [298, 75] width 34 height 9
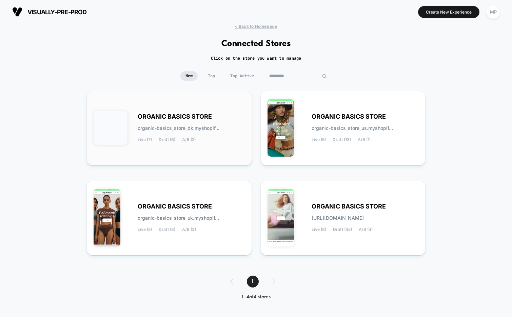
type input "*********"
click at [162, 116] on span "ORGANIC BASICS STORE" at bounding box center [175, 116] width 74 height 5
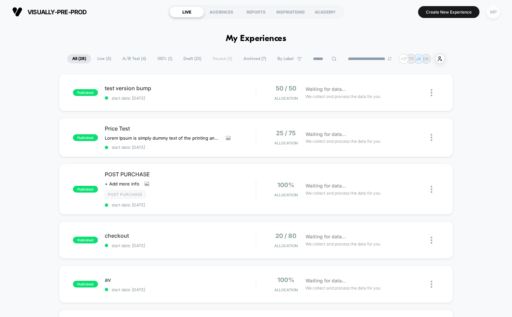
click at [491, 12] on div "MP" at bounding box center [492, 11] width 13 height 13
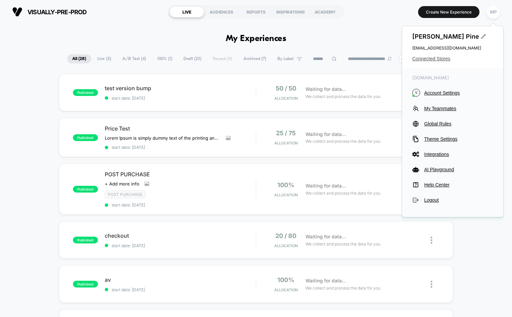
click at [437, 57] on span "Connected Stores" at bounding box center [452, 58] width 81 height 5
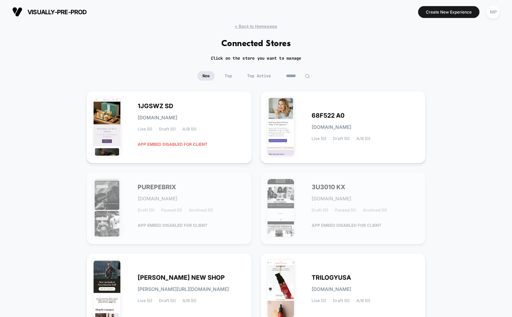
click at [291, 73] on input at bounding box center [298, 75] width 34 height 9
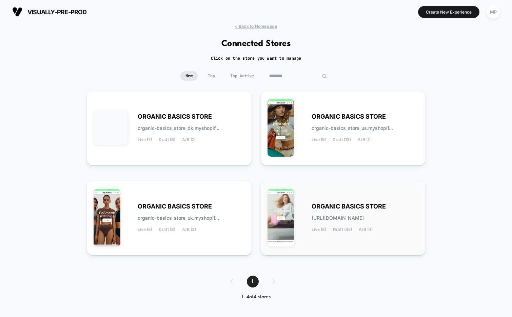
type input "********"
click at [359, 207] on span "ORGANIC BASICS STORE" at bounding box center [348, 206] width 74 height 5
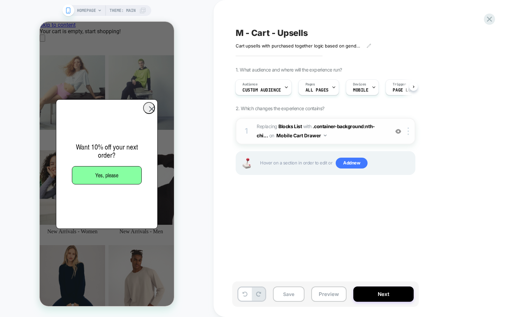
scroll to position [0, 134]
click at [326, 295] on button "Preview" at bounding box center [328, 293] width 35 height 15
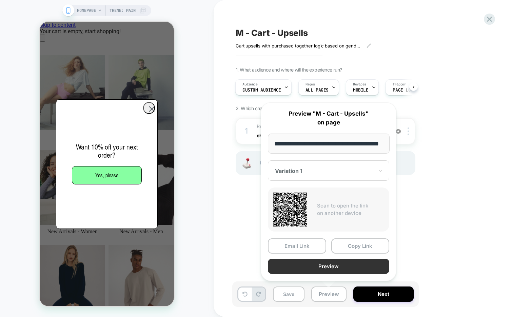
scroll to position [0, 268]
click at [335, 267] on button "Preview" at bounding box center [328, 265] width 121 height 15
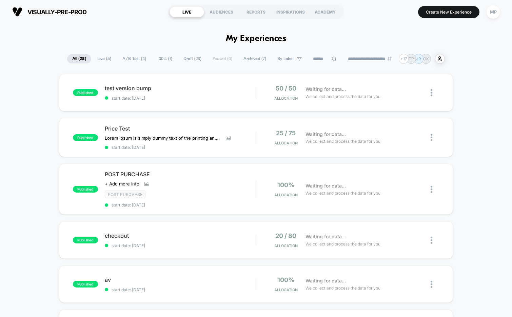
click at [497, 17] on button "MP" at bounding box center [492, 12] width 17 height 14
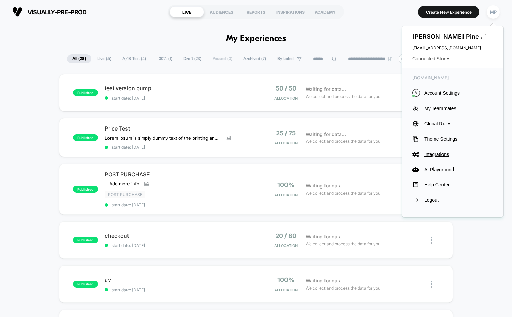
click at [433, 61] on span "Connected Stores" at bounding box center [452, 58] width 81 height 5
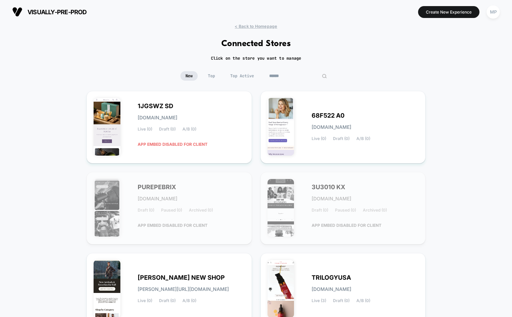
click at [297, 74] on input at bounding box center [298, 75] width 68 height 9
type input "*"
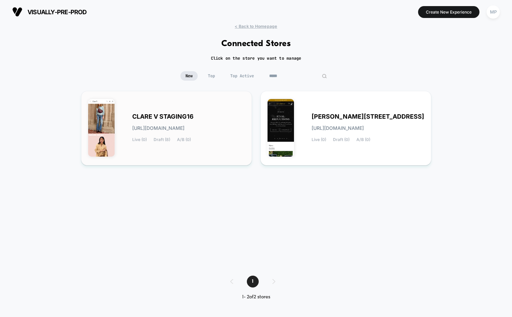
type input "*****"
click at [179, 117] on span "CLARE V STAGING16" at bounding box center [162, 116] width 61 height 5
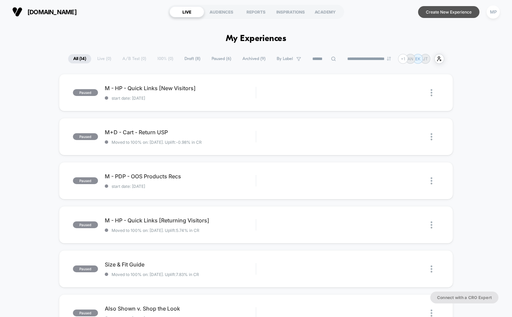
click at [429, 14] on button "Create New Experience" at bounding box center [448, 12] width 61 height 12
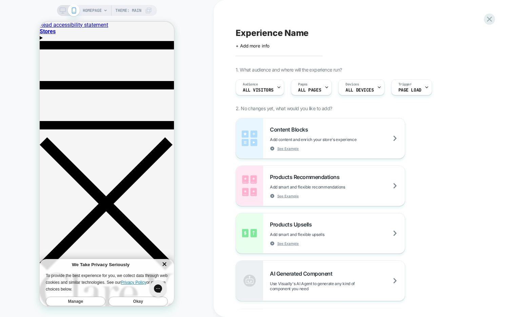
click at [98, 10] on span "HOMEPAGE" at bounding box center [92, 10] width 19 height 11
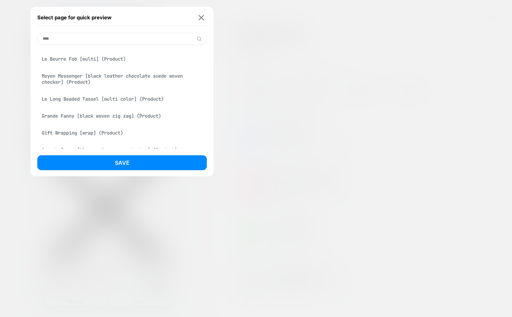
scroll to position [140, 0]
type input "****"
click at [81, 77] on div "Moyen Messenger [black leather chocolate suede woven checker] (Product)" at bounding box center [121, 77] width 169 height 19
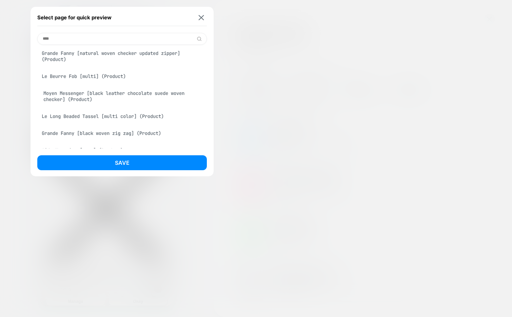
scroll to position [159, 0]
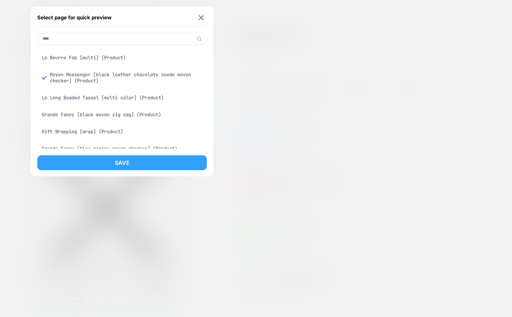
click at [82, 158] on button "Save" at bounding box center [121, 162] width 169 height 15
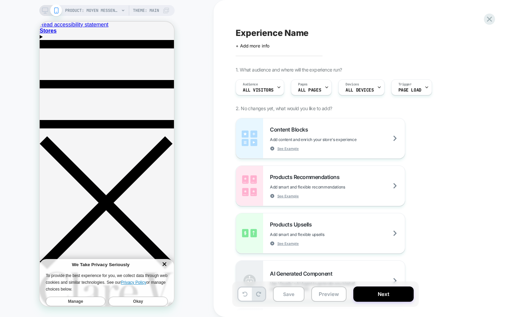
scroll to position [0, 0]
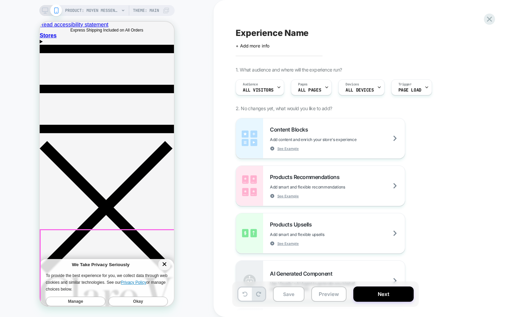
click at [166, 263] on line "Dismiss cookie consent banner" at bounding box center [164, 264] width 3 height 3
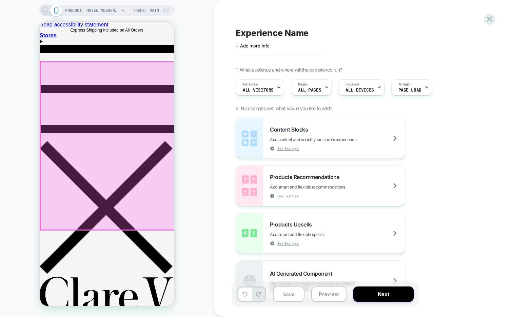
drag, startPoint x: 131, startPoint y: 157, endPoint x: 69, endPoint y: 162, distance: 61.5
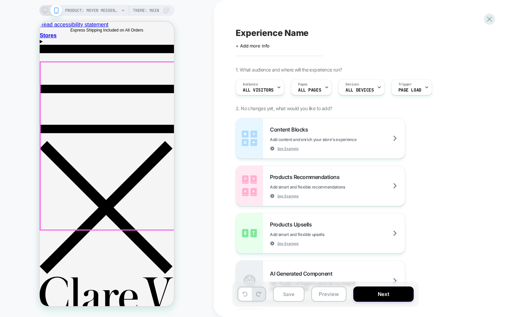
drag, startPoint x: 126, startPoint y: 165, endPoint x: -2, endPoint y: 191, distance: 130.7
drag, startPoint x: 137, startPoint y: 152, endPoint x: 33, endPoint y: 160, distance: 104.0
drag, startPoint x: 96, startPoint y: 138, endPoint x: 43, endPoint y: 143, distance: 52.7
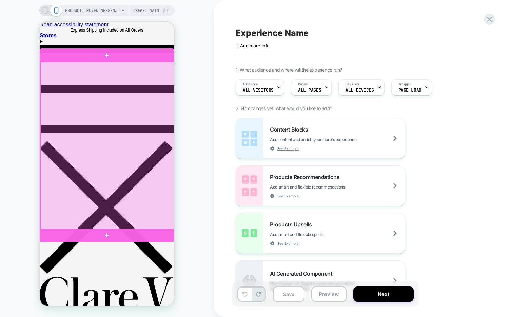
click at [140, 159] on div at bounding box center [107, 146] width 134 height 168
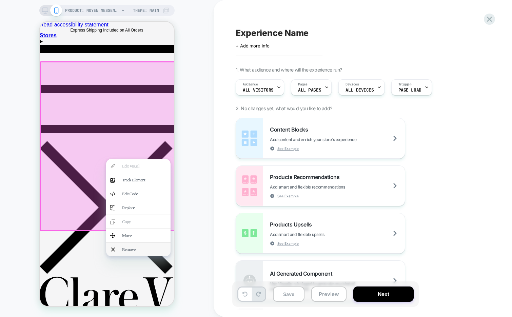
click at [142, 252] on div "Remove" at bounding box center [144, 249] width 44 height 5
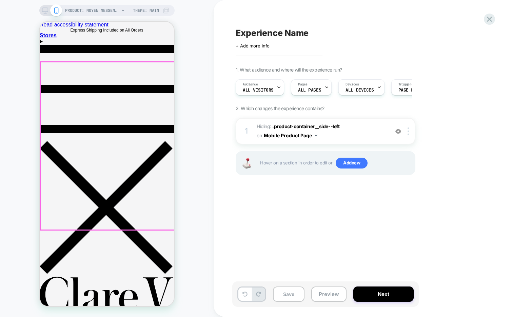
drag, startPoint x: 106, startPoint y: 153, endPoint x: 186, endPoint y: 147, distance: 79.5
drag, startPoint x: 103, startPoint y: 148, endPoint x: 211, endPoint y: 143, distance: 108.5
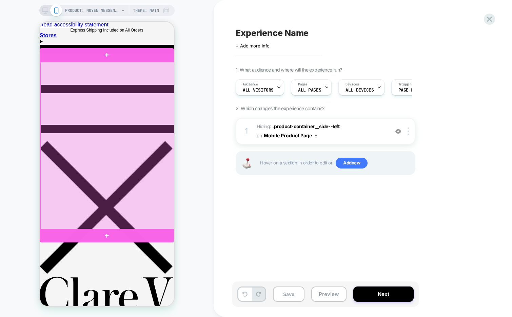
click at [119, 166] on div at bounding box center [107, 146] width 134 height 168
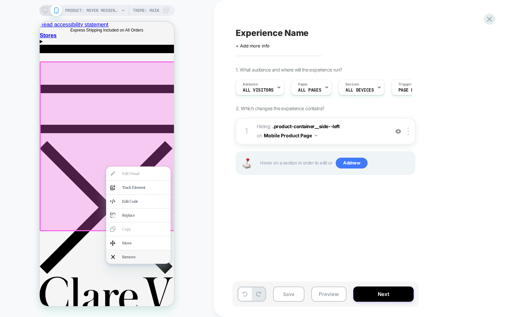
click at [123, 259] on div "Remove" at bounding box center [144, 256] width 44 height 5
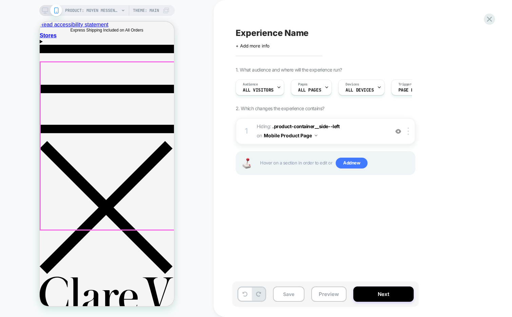
drag, startPoint x: 140, startPoint y: 170, endPoint x: 39, endPoint y: 197, distance: 103.8
drag, startPoint x: 152, startPoint y: 156, endPoint x: 21, endPoint y: 181, distance: 133.0
drag, startPoint x: 128, startPoint y: 170, endPoint x: 23, endPoint y: 183, distance: 105.8
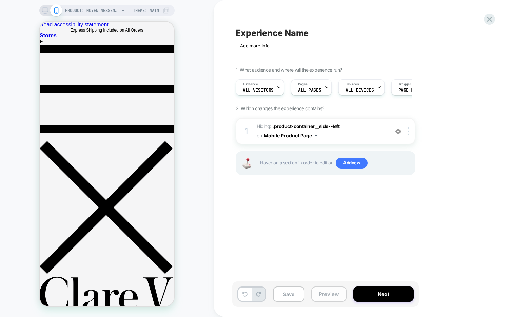
click at [329, 290] on button "Preview" at bounding box center [328, 293] width 35 height 15
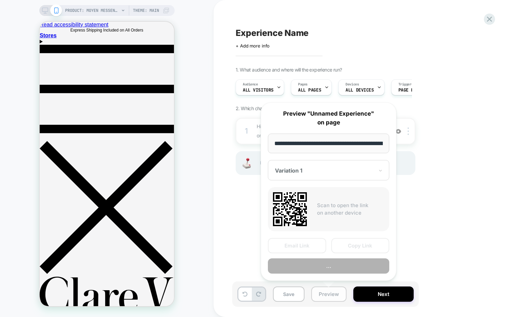
scroll to position [0, 213]
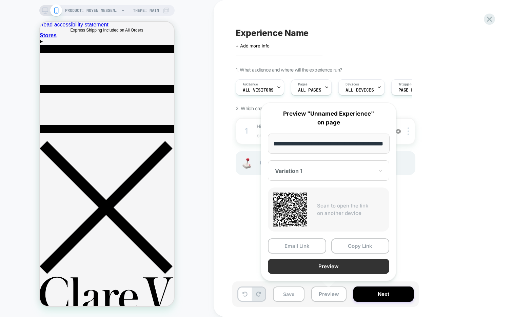
click at [326, 267] on button "Preview" at bounding box center [328, 265] width 121 height 15
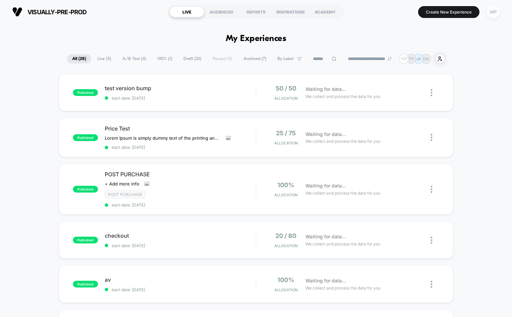
click at [497, 11] on div "MP" at bounding box center [492, 11] width 13 height 13
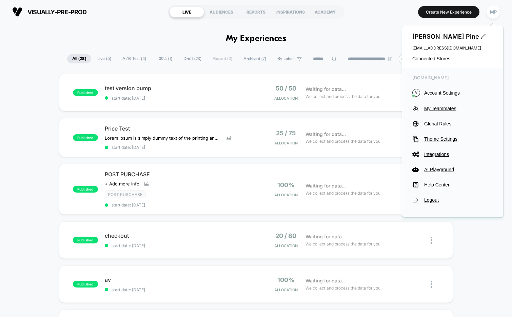
click at [430, 55] on div "Maddie Pine maddie@visually.io Connected Stores" at bounding box center [452, 47] width 101 height 42
click at [427, 60] on span "Connected Stores" at bounding box center [452, 58] width 81 height 5
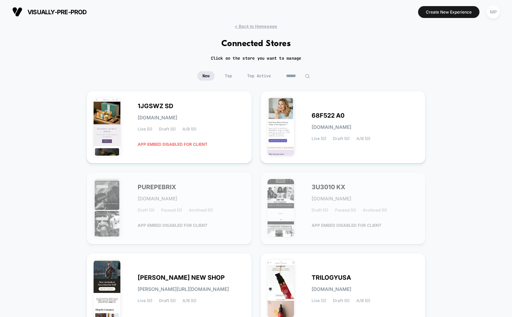
click at [288, 74] on input at bounding box center [298, 75] width 34 height 9
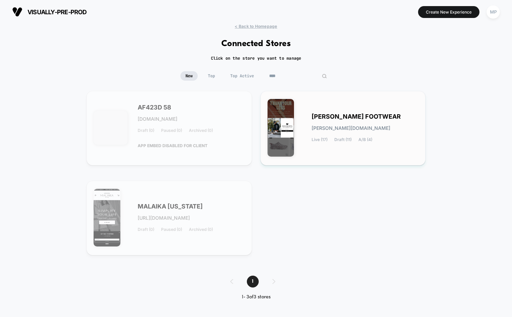
type input "****"
click at [297, 113] on div "KANE FOOTWEAR kane-footwear.myshopify.com Live (17) Draft (11) A/B (4)" at bounding box center [342, 128] width 151 height 60
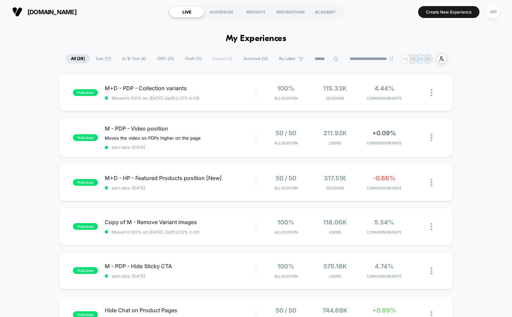
click at [123, 57] on span "A/B Test ( 4 )" at bounding box center [134, 58] width 34 height 9
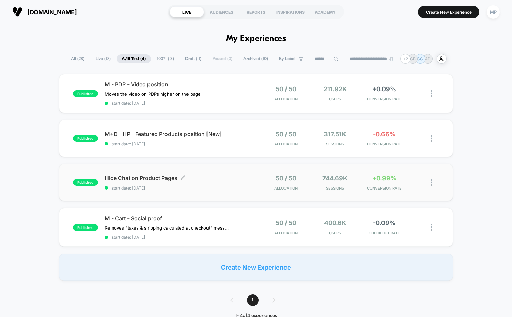
click at [196, 183] on div "Hide Chat on Product Pages Click to edit experience details Click to edit exper…" at bounding box center [180, 182] width 151 height 16
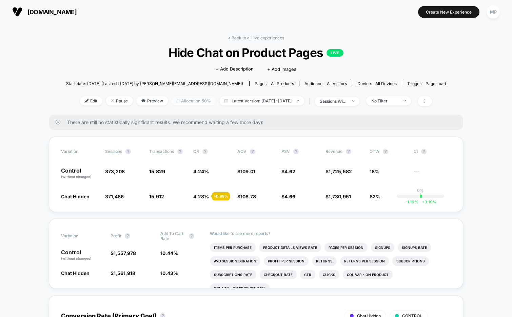
click at [183, 103] on span "Allocation: 50%" at bounding box center [193, 100] width 44 height 9
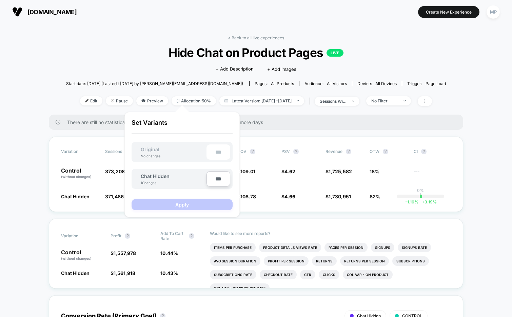
click at [131, 51] on span "Hide Chat on Product Pages LIVE" at bounding box center [255, 52] width 341 height 14
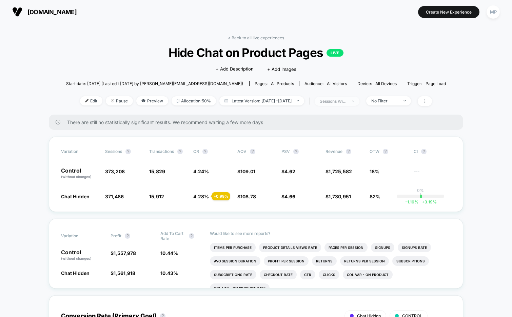
click at [347, 100] on div "sessions with impression" at bounding box center [332, 101] width 27 height 5
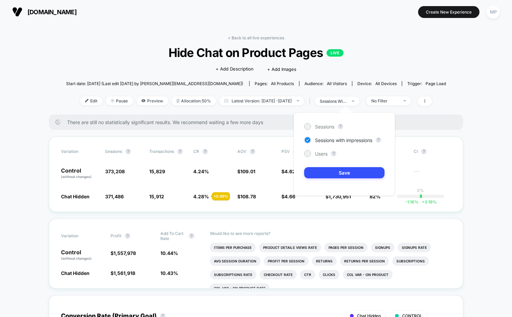
click at [315, 122] on div "Sessions ? Sessions with impressions ? Users ? Save" at bounding box center [343, 153] width 101 height 83
click at [316, 127] on span "Sessions" at bounding box center [324, 127] width 19 height 6
click at [320, 173] on button "Save" at bounding box center [344, 172] width 80 height 11
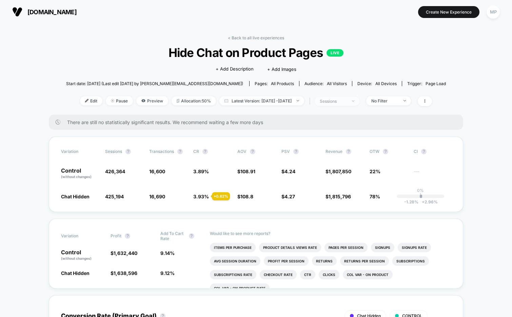
click at [339, 101] on div "sessions" at bounding box center [332, 101] width 27 height 5
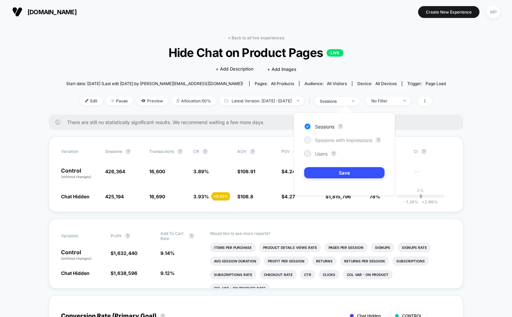
click at [324, 139] on span "Sessions with impressions" at bounding box center [343, 140] width 57 height 6
click at [319, 168] on button "Save" at bounding box center [344, 172] width 80 height 11
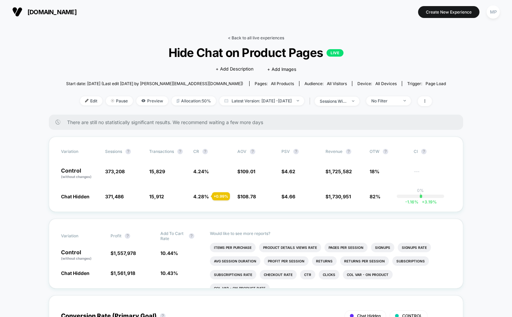
click at [248, 39] on link "< Back to all live experiences" at bounding box center [256, 37] width 56 height 5
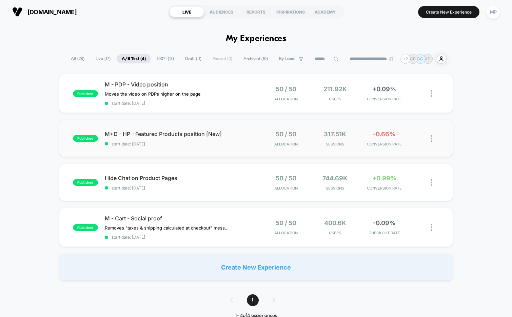
click at [189, 148] on div "published M+D - HP - Featured Products position [New] start date: 8/28/2025 50 …" at bounding box center [256, 138] width 394 height 37
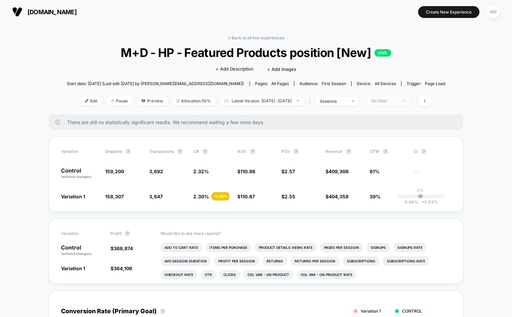
click at [396, 98] on div "No Filter" at bounding box center [384, 100] width 27 height 5
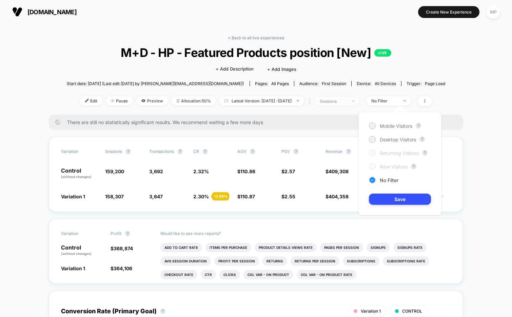
click at [347, 99] on div "sessions" at bounding box center [332, 101] width 27 height 5
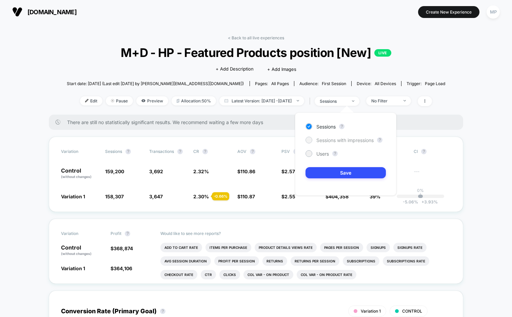
click at [330, 139] on span "Sessions with impressions" at bounding box center [344, 140] width 57 height 6
click at [323, 169] on button "Save" at bounding box center [345, 172] width 80 height 11
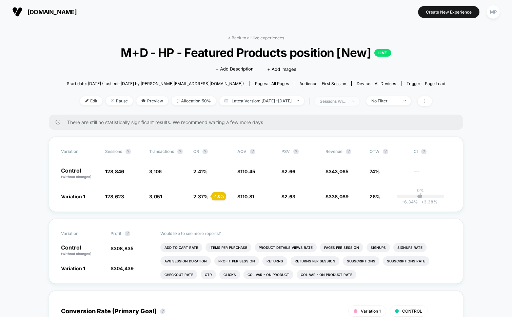
click at [335, 99] on div "sessions with impression" at bounding box center [332, 101] width 27 height 5
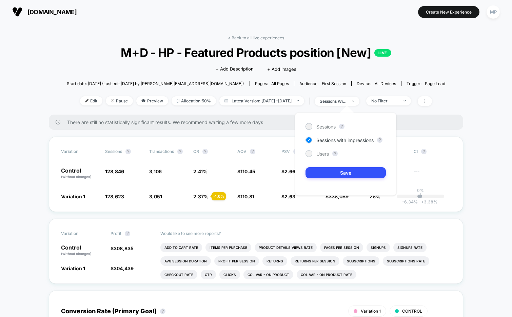
click at [317, 155] on span "Users" at bounding box center [322, 154] width 13 height 6
click at [317, 165] on div "Sessions ? Sessions with impressions ? Users ? Save" at bounding box center [345, 153] width 101 height 83
click at [317, 172] on button "Save" at bounding box center [345, 172] width 80 height 11
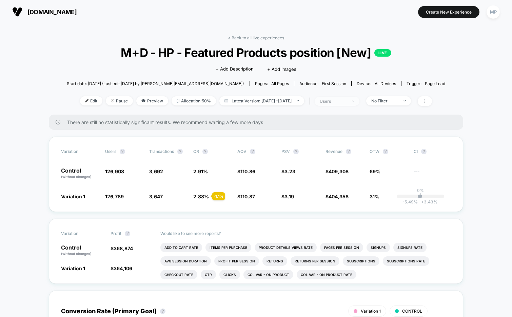
click at [344, 99] on div "users" at bounding box center [332, 101] width 27 height 5
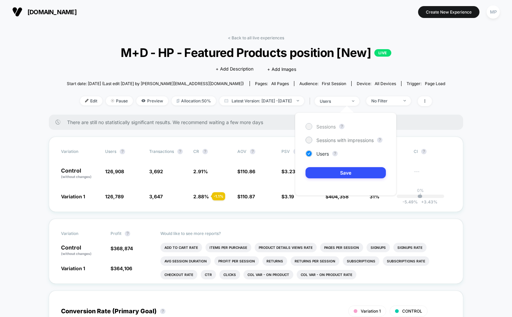
click at [323, 125] on span "Sessions" at bounding box center [325, 127] width 19 height 6
click at [321, 171] on button "Save" at bounding box center [345, 172] width 80 height 11
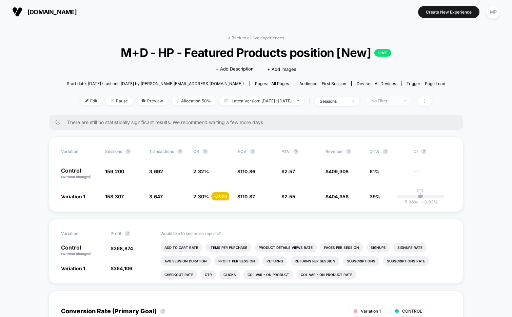
click at [396, 100] on div "No Filter" at bounding box center [384, 100] width 27 height 5
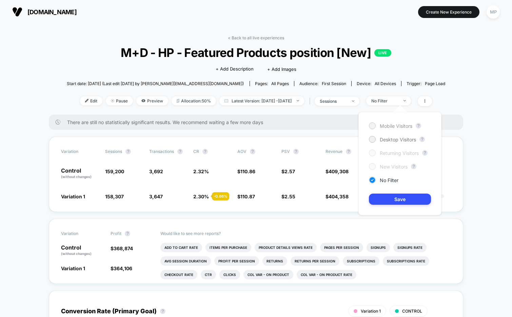
click at [379, 125] on div "Mobile Visitors" at bounding box center [390, 125] width 43 height 7
click at [376, 194] on button "Save" at bounding box center [400, 198] width 62 height 11
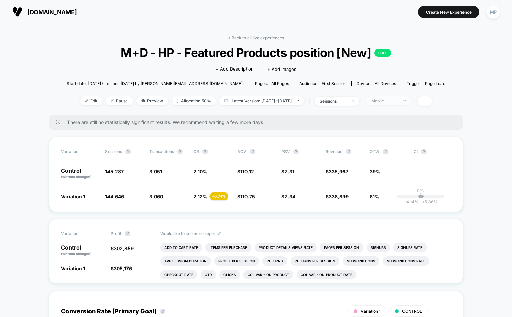
click at [393, 101] on div "Mobile" at bounding box center [384, 100] width 27 height 5
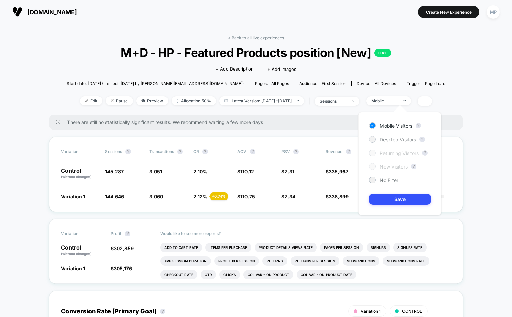
click at [387, 138] on span "Desktop Visitors" at bounding box center [397, 140] width 36 height 6
click at [382, 196] on button "Save" at bounding box center [400, 198] width 62 height 11
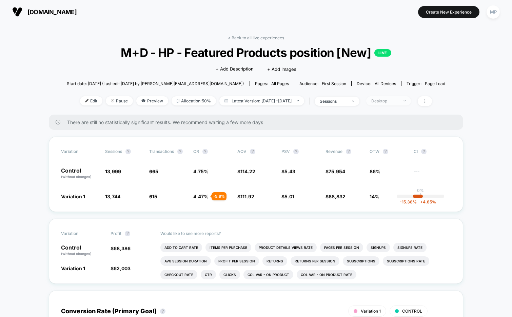
click at [393, 100] on div "Desktop" at bounding box center [384, 100] width 27 height 5
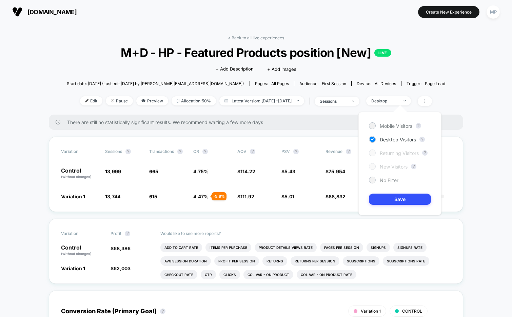
click at [383, 181] on span "No Filter" at bounding box center [388, 180] width 19 height 6
click at [383, 199] on button "Save" at bounding box center [400, 198] width 62 height 11
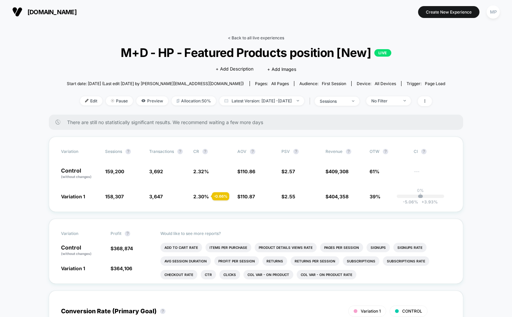
click at [257, 37] on link "< Back to all live experiences" at bounding box center [256, 37] width 56 height 5
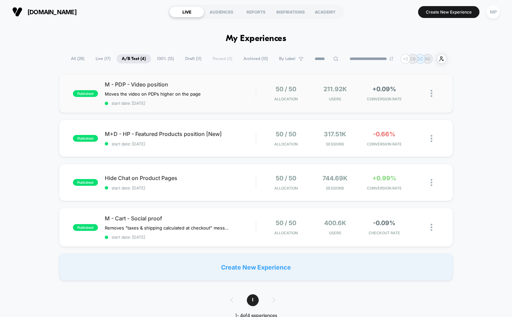
click at [186, 106] on div "published M - PDP - Video position Moves the video on PDPs higher on the page C…" at bounding box center [256, 93] width 394 height 39
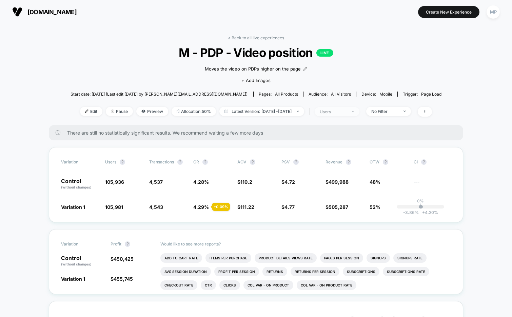
click at [339, 112] on div "users" at bounding box center [332, 111] width 27 height 5
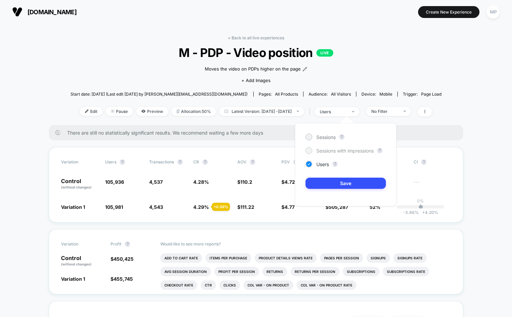
click at [325, 148] on span "Sessions with impressions" at bounding box center [344, 151] width 57 height 6
click at [321, 186] on button "Save" at bounding box center [345, 183] width 80 height 11
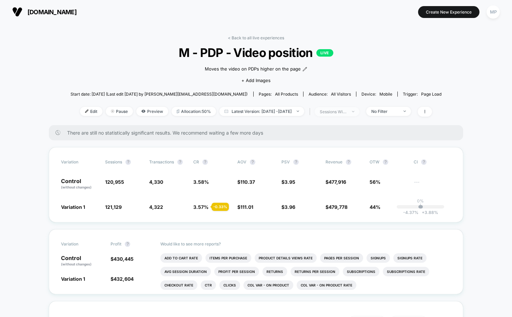
click at [346, 112] on div "sessions with impression" at bounding box center [332, 111] width 27 height 5
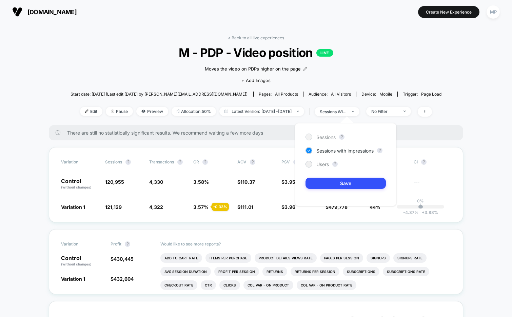
click at [321, 136] on span "Sessions" at bounding box center [325, 137] width 19 height 6
click at [320, 181] on button "Save" at bounding box center [345, 183] width 80 height 11
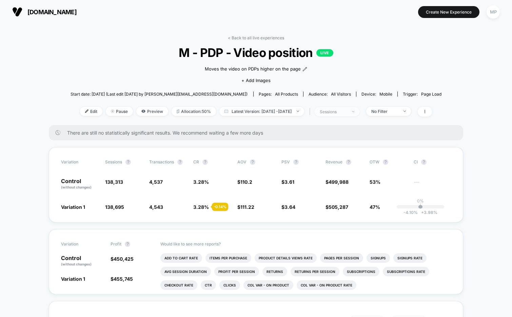
click at [341, 110] on div "sessions" at bounding box center [332, 111] width 27 height 5
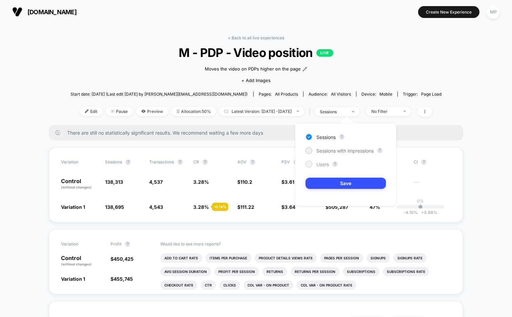
click at [318, 161] on span "Users" at bounding box center [322, 164] width 13 height 6
click at [320, 181] on button "Save" at bounding box center [345, 183] width 80 height 11
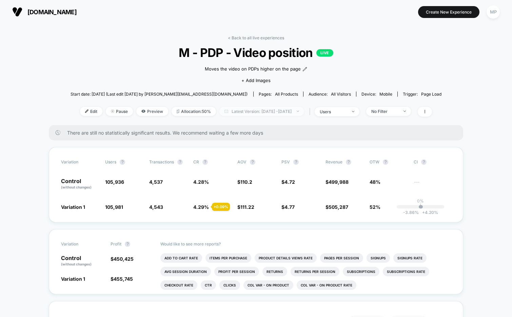
click at [278, 111] on span "Latest Version: Aug 28, 2025 - Sep 10, 2025" at bounding box center [261, 111] width 85 height 9
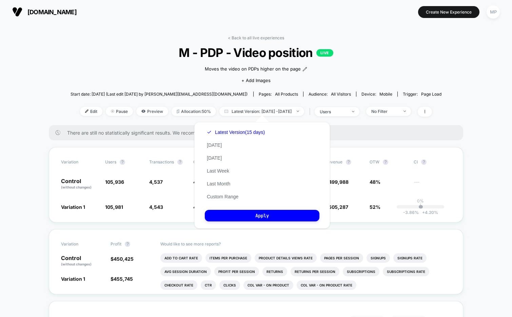
click at [349, 68] on div "Moves the video on PDPs higher on the page Click to edit experience details Mov…" at bounding box center [256, 74] width 223 height 28
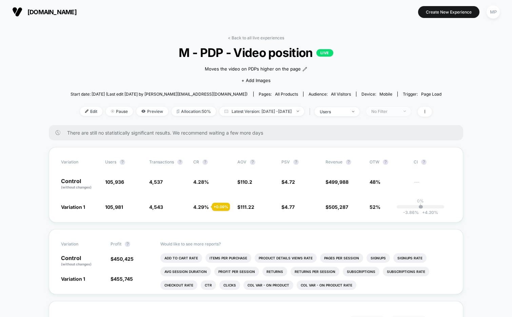
click at [393, 114] on span "No Filter" at bounding box center [388, 111] width 45 height 9
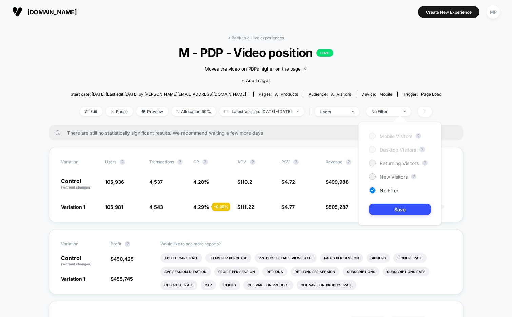
click at [394, 162] on span "Returning Visitors" at bounding box center [398, 163] width 39 height 6
click at [390, 206] on button "Save" at bounding box center [400, 209] width 62 height 11
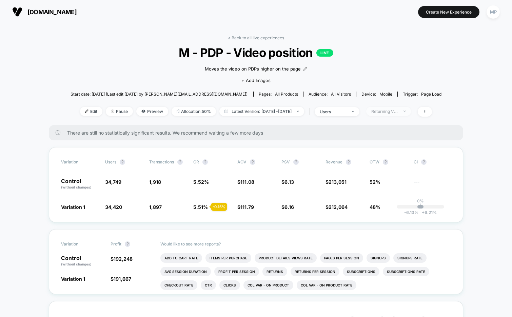
click at [388, 113] on span "Returning Visitors" at bounding box center [388, 111] width 45 height 9
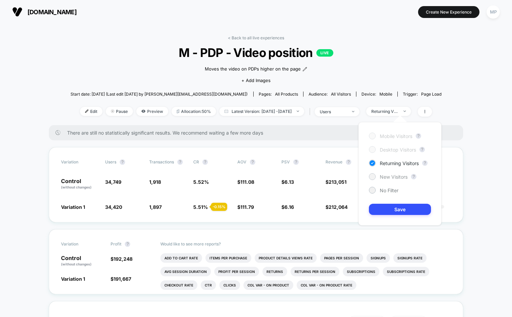
click at [390, 177] on span "New Visitors" at bounding box center [393, 177] width 28 height 6
click at [389, 207] on button "Save" at bounding box center [400, 209] width 62 height 11
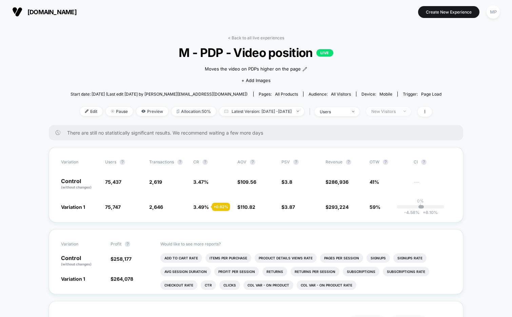
click at [392, 113] on div "New Visitors" at bounding box center [384, 111] width 27 height 5
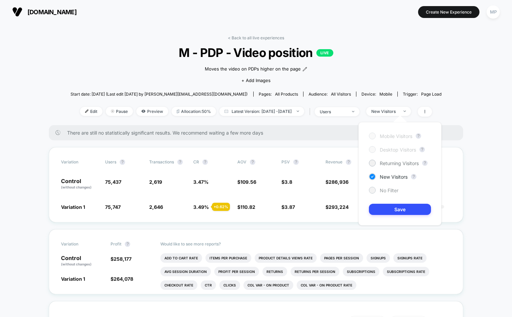
click at [385, 187] on div "No Filter" at bounding box center [383, 190] width 29 height 7
click at [382, 207] on button "Save" at bounding box center [400, 209] width 62 height 11
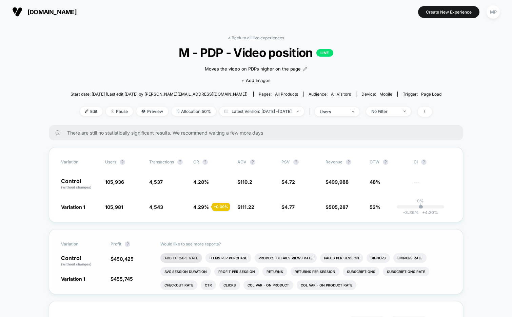
click at [188, 254] on li "Add To Cart Rate" at bounding box center [181, 257] width 42 height 9
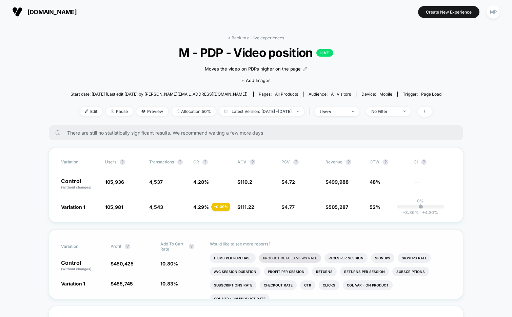
click at [267, 255] on li "Product Details Views Rate" at bounding box center [290, 257] width 62 height 9
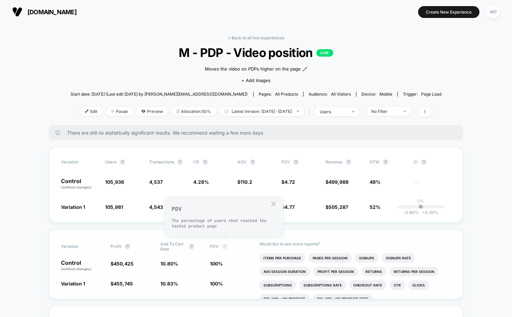
click at [224, 245] on button "?" at bounding box center [224, 246] width 5 height 5
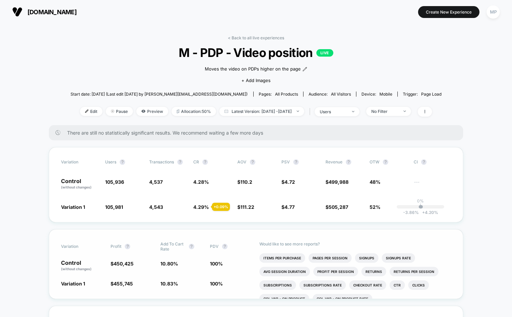
click at [222, 248] on span "PDV ?" at bounding box center [228, 246] width 37 height 10
click at [235, 245] on span "PDV ?" at bounding box center [228, 246] width 37 height 10
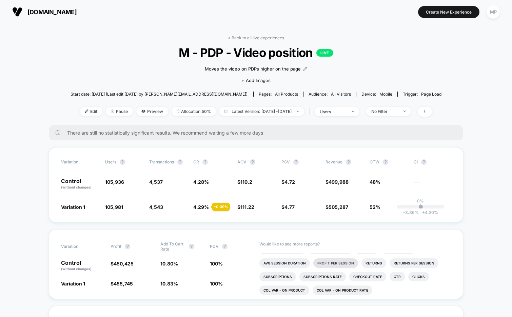
scroll to position [12, 0]
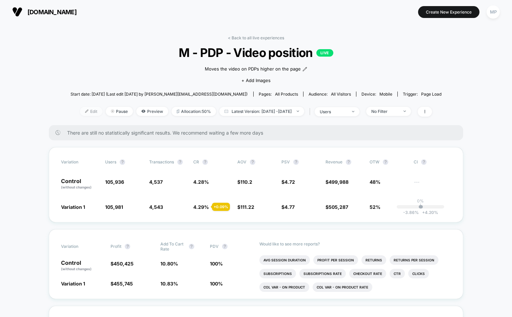
click at [80, 110] on span "Edit" at bounding box center [91, 111] width 22 height 9
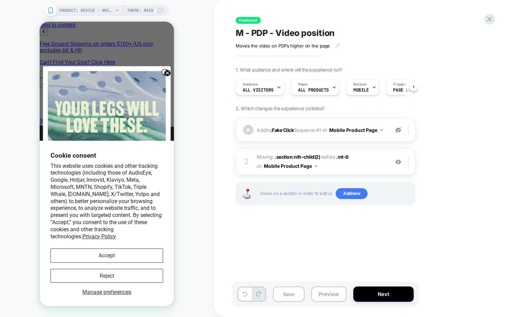
scroll to position [0, 0]
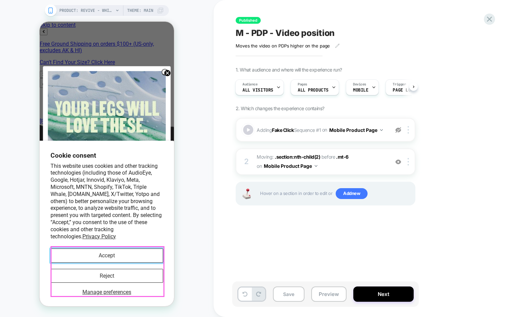
click at [110, 259] on button "Accept" at bounding box center [106, 255] width 112 height 14
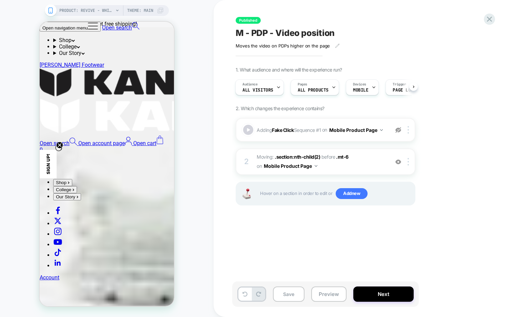
scroll to position [371, 0]
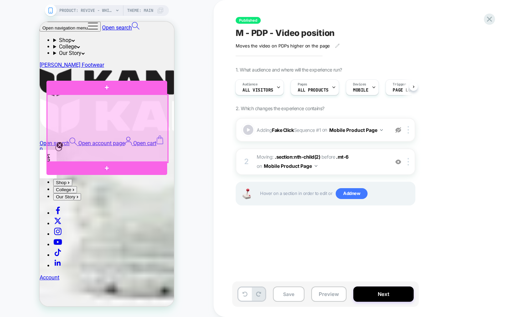
click at [131, 117] on div at bounding box center [107, 129] width 121 height 68
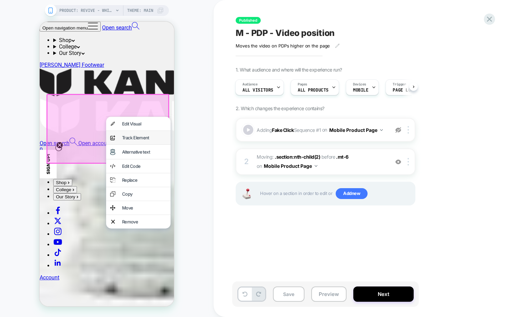
click at [143, 139] on div "Track Element" at bounding box center [144, 137] width 44 height 5
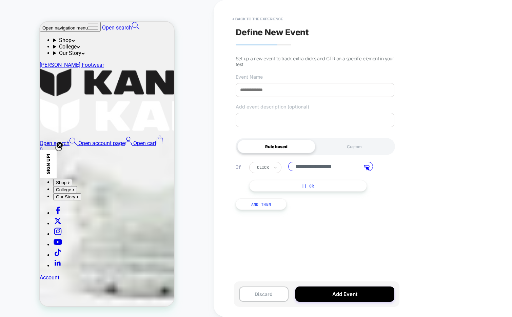
click at [275, 89] on input at bounding box center [314, 90] width 159 height 14
click at [243, 89] on input "**********" at bounding box center [314, 90] width 159 height 14
click at [280, 95] on input "*****" at bounding box center [314, 90] width 159 height 14
type input "**********"
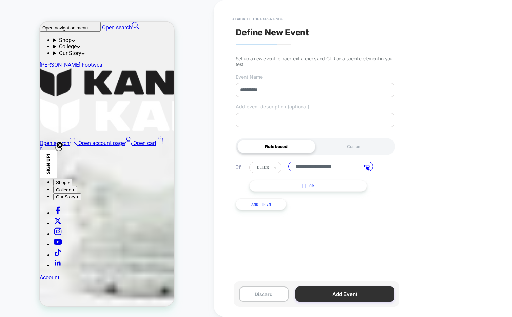
click at [314, 293] on button "Add Event" at bounding box center [344, 293] width 99 height 15
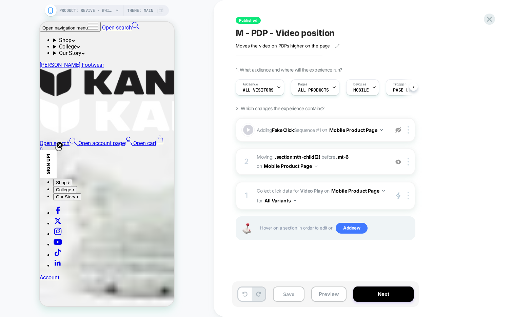
scroll to position [0, 0]
click at [398, 195] on icon "primary 2" at bounding box center [397, 196] width 5 height 8
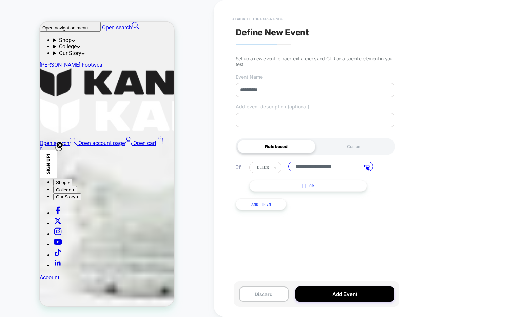
click at [272, 20] on button "< back to the experience" at bounding box center [258, 19] width 58 height 11
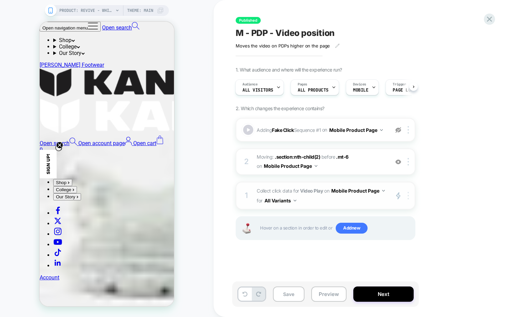
click at [409, 197] on div at bounding box center [408, 196] width 11 height 8
click at [295, 299] on button "Save" at bounding box center [289, 293] width 32 height 15
click at [488, 20] on icon at bounding box center [488, 19] width 5 height 5
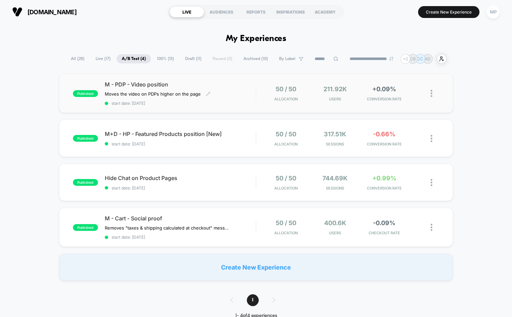
click at [218, 104] on span "start date: 8/28/2025" at bounding box center [180, 103] width 151 height 5
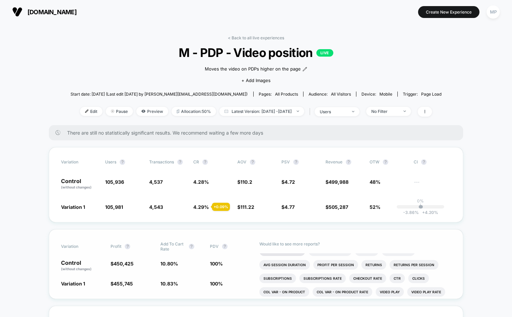
scroll to position [12, 0]
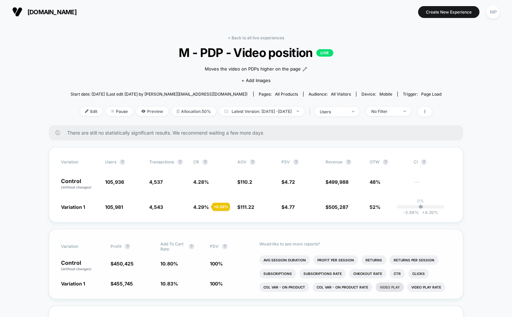
click at [388, 286] on li "Video Play" at bounding box center [389, 286] width 28 height 9
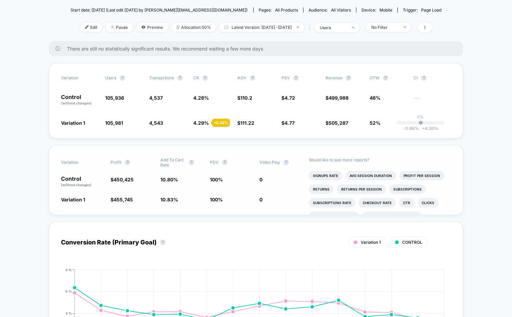
scroll to position [0, 0]
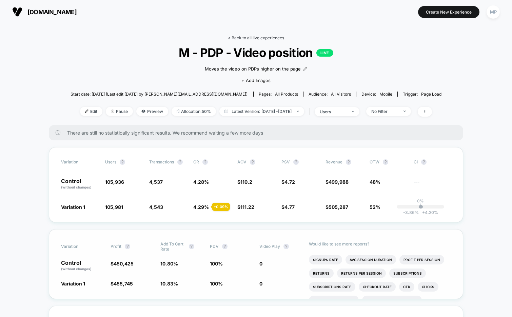
click at [272, 38] on link "< Back to all live experiences" at bounding box center [256, 37] width 56 height 5
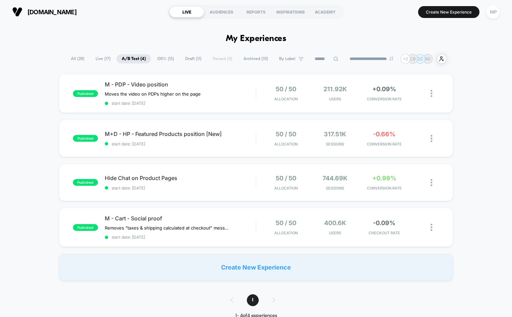
click at [197, 60] on span "Draft ( 11 )" at bounding box center [193, 58] width 26 height 9
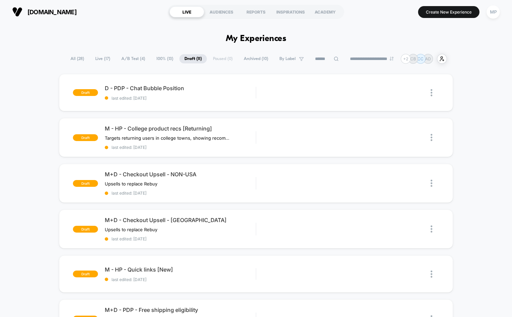
click at [128, 55] on span "A/B Test ( 4 )" at bounding box center [133, 58] width 34 height 9
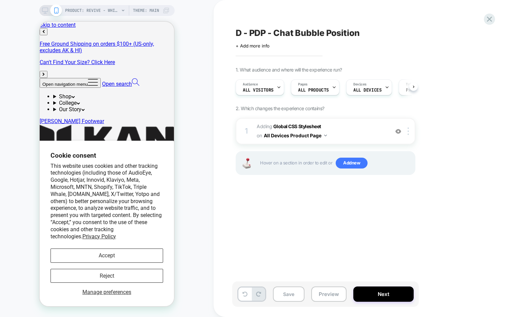
scroll to position [0, 0]
click at [374, 89] on span "ALL DEVICES" at bounding box center [367, 90] width 28 height 5
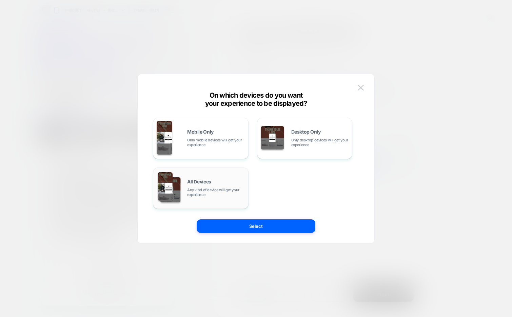
click at [212, 174] on div "All Devices Any kind of device will get your experience" at bounding box center [200, 188] width 88 height 35
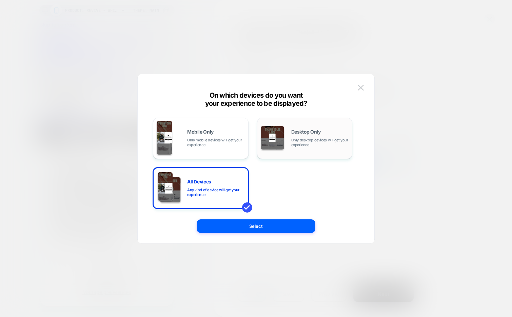
click at [299, 138] on span "Only desktop devices will get your experience" at bounding box center [320, 142] width 58 height 9
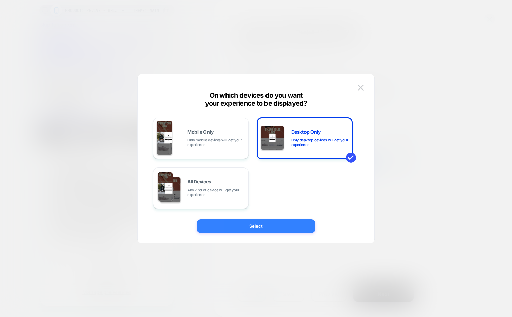
click at [237, 225] on button "Select" at bounding box center [255, 226] width 119 height 14
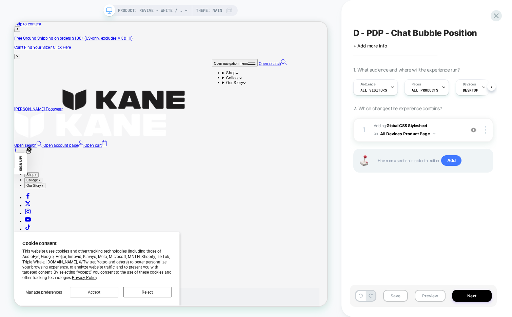
scroll to position [0, 0]
click at [398, 296] on button "Save" at bounding box center [395, 296] width 25 height 12
click at [430, 293] on button "Preview" at bounding box center [429, 296] width 31 height 12
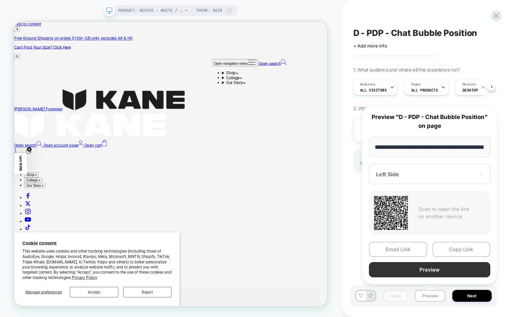
scroll to position [0, 0]
click at [428, 270] on button "Preview" at bounding box center [429, 269] width 121 height 15
